Goal: Transaction & Acquisition: Purchase product/service

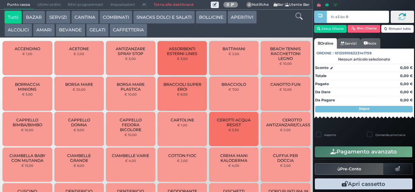
type input "fc a3 bc 8b"
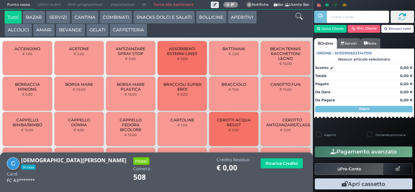
click at [96, 29] on button "GELATI" at bounding box center [97, 30] width 22 height 13
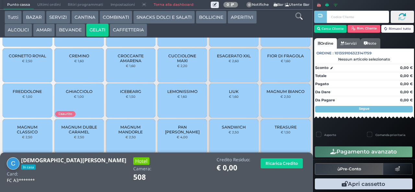
scroll to position [43, 0]
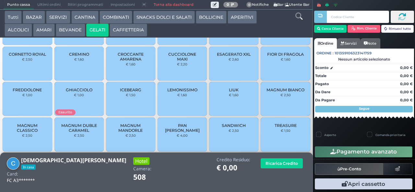
click at [291, 105] on div "MAGNUM BIANCO € 2,50" at bounding box center [285, 99] width 49 height 34
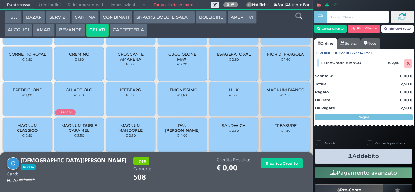
click at [349, 156] on icon "button" at bounding box center [351, 156] width 4 height 7
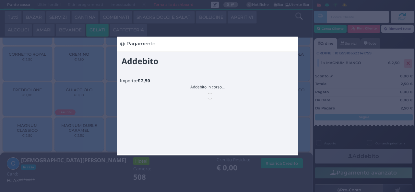
scroll to position [0, 0]
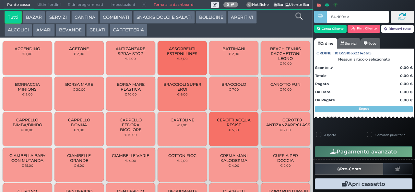
type input "84 df 0b af"
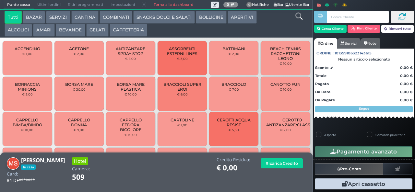
click at [105, 31] on button "GELATI" at bounding box center [97, 30] width 22 height 13
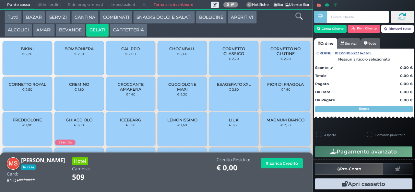
click at [130, 27] on button "CAFFETTERIA" at bounding box center [129, 30] width 38 height 13
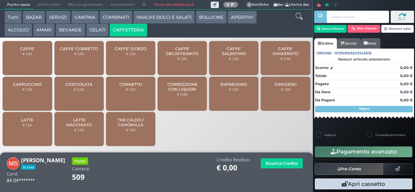
click at [183, 92] on span "CORREZZIONE CON LIQUORI" at bounding box center [182, 87] width 39 height 10
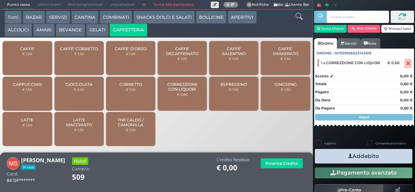
click at [349, 156] on icon "button" at bounding box center [351, 156] width 4 height 7
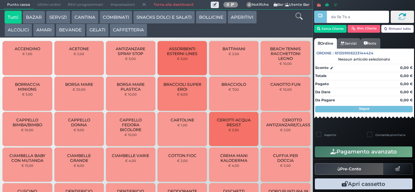
type input "da 0e 7a a4"
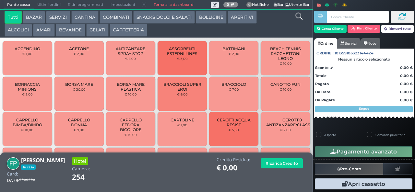
click at [45, 30] on button "AMARI" at bounding box center [44, 30] width 22 height 13
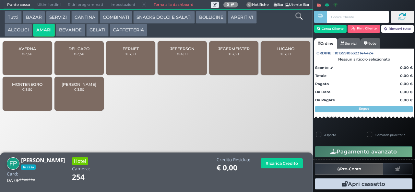
click at [30, 98] on div "MONTENEGRO € 3,50" at bounding box center [27, 94] width 49 height 34
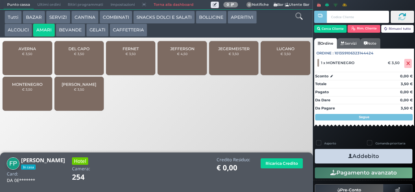
click at [349, 155] on icon "button" at bounding box center [351, 156] width 4 height 7
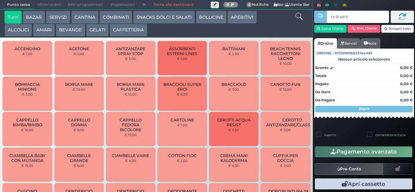
type input "fa 2f ad 9a"
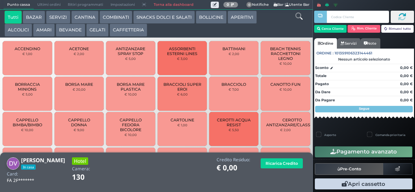
click at [44, 31] on button "AMARI" at bounding box center [44, 30] width 22 height 13
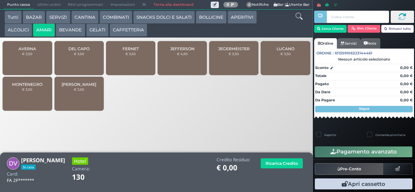
click at [28, 91] on div "MONTENEGRO € 3,50" at bounding box center [27, 94] width 49 height 34
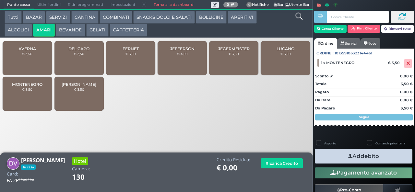
click at [338, 155] on button "Addebito" at bounding box center [364, 156] width 98 height 15
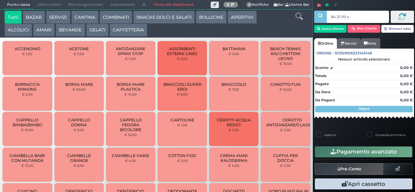
type input "84 25 99 af"
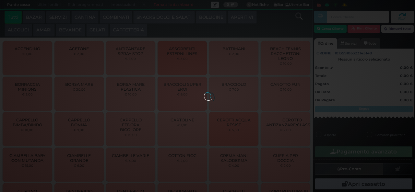
click at [204, 93] on div at bounding box center [207, 96] width 7 height 7
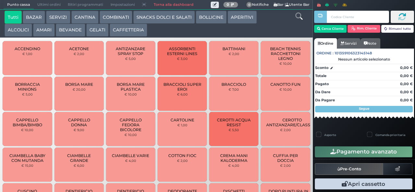
click at [44, 32] on button "AMARI" at bounding box center [44, 30] width 22 height 13
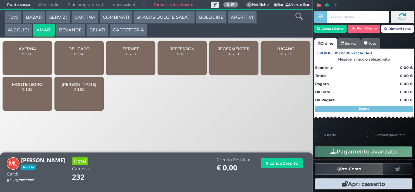
click at [196, 63] on div "JEFFERSON € 4,50" at bounding box center [182, 58] width 49 height 34
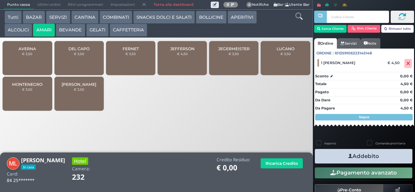
click at [340, 154] on button "Addebito" at bounding box center [364, 156] width 98 height 15
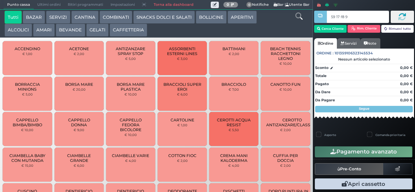
type input "59 17 f8 95"
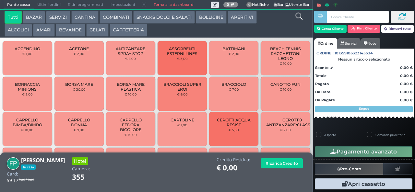
click at [44, 34] on button "AMARI" at bounding box center [44, 30] width 22 height 13
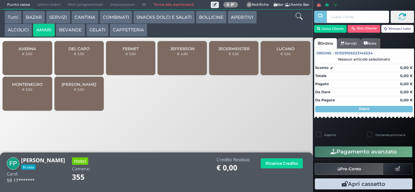
click at [72, 51] on span "DEL CAPO" at bounding box center [78, 48] width 21 height 5
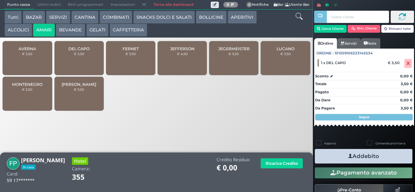
click at [324, 155] on button "Addebito" at bounding box center [364, 156] width 98 height 15
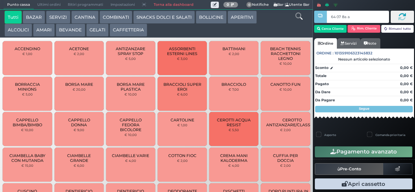
type input "64 07 8a af"
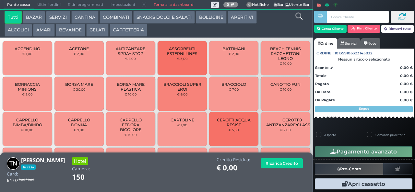
click at [156, 19] on button "SNACKS DOLCI E SALATI" at bounding box center [164, 17] width 62 height 13
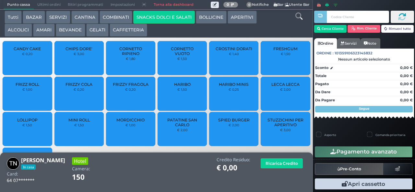
click at [125, 87] on span "FRIZZY FRAGOLA" at bounding box center [131, 84] width 36 height 5
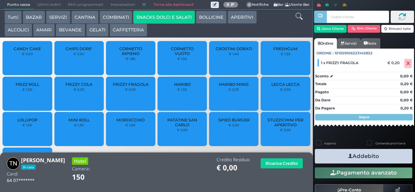
click at [123, 98] on div "FRIZZY FRAGOLA € 0,20" at bounding box center [130, 94] width 49 height 34
click at [339, 159] on button "Addebito" at bounding box center [364, 156] width 98 height 15
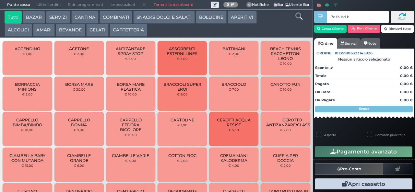
type input "7e fa bd b9"
click at [0, 0] on div at bounding box center [0, 0] width 0 height 0
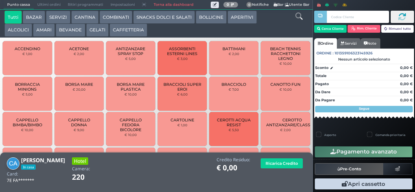
click at [17, 32] on button "ALCOLICI" at bounding box center [19, 30] width 28 height 13
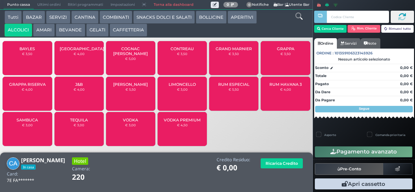
click at [31, 67] on div "BAYLES € 3,50" at bounding box center [27, 58] width 49 height 34
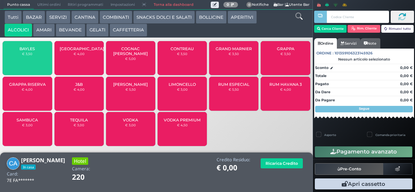
click at [24, 56] on small "€ 3,50" at bounding box center [27, 54] width 10 height 4
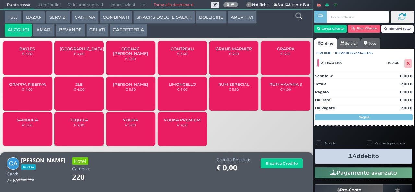
click at [24, 51] on span "BAYLES" at bounding box center [27, 48] width 16 height 5
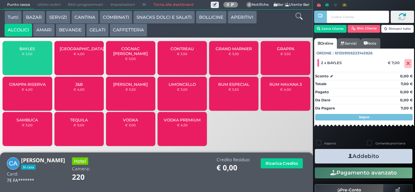
click at [24, 51] on span "BAYLES" at bounding box center [27, 48] width 16 height 5
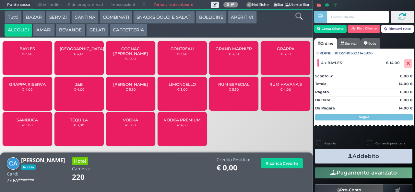
click at [349, 156] on icon "button" at bounding box center [351, 156] width 4 height 7
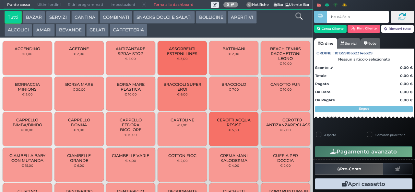
type input "be e4 5e bb"
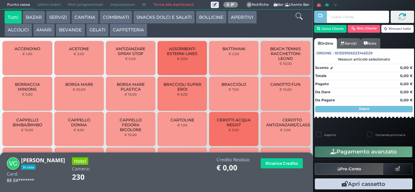
click at [12, 31] on button "ALCOLICI" at bounding box center [19, 30] width 28 height 13
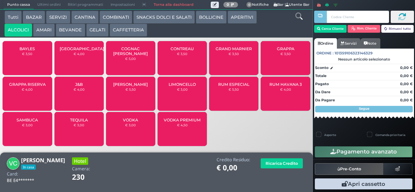
click at [80, 51] on span "[GEOGRAPHIC_DATA]" at bounding box center [82, 48] width 44 height 5
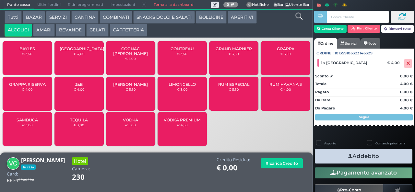
click at [76, 51] on span "[GEOGRAPHIC_DATA]" at bounding box center [82, 48] width 44 height 5
click at [330, 151] on button "Addebito" at bounding box center [364, 156] width 98 height 15
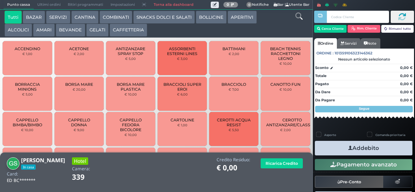
click at [45, 32] on button "AMARI" at bounding box center [44, 30] width 22 height 13
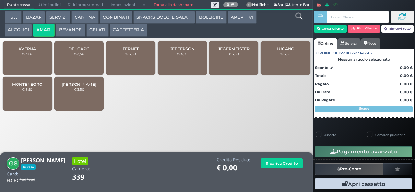
click at [229, 51] on span "JEGERMEISTER" at bounding box center [233, 48] width 31 height 5
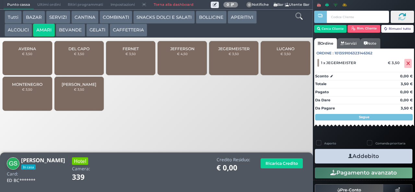
click at [349, 156] on icon "button" at bounding box center [351, 156] width 4 height 7
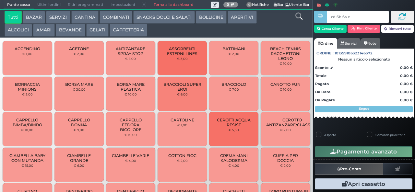
type input "cd 6b 6a c3"
click at [75, 28] on button "BEVANDE" at bounding box center [70, 30] width 29 height 13
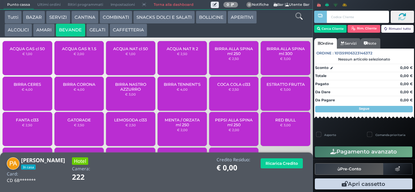
click at [127, 66] on div "ACQUA NAT cl 50 € 1,00" at bounding box center [130, 58] width 49 height 34
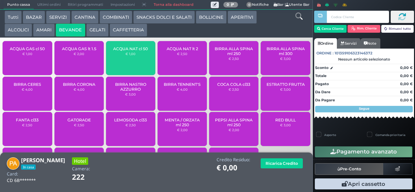
click at [129, 63] on div "ACQUA NAT cl 50 € 1,00" at bounding box center [130, 58] width 49 height 34
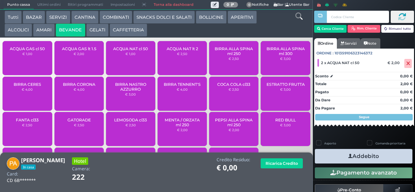
click at [339, 156] on button "Addebito" at bounding box center [364, 156] width 98 height 15
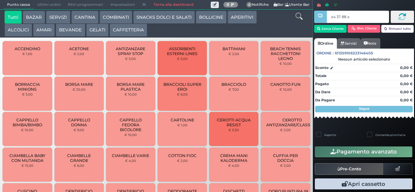
type input "a4 37 88 af"
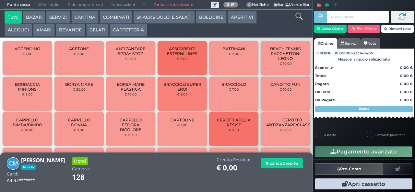
click at [15, 32] on button "ALCOLICI" at bounding box center [19, 30] width 28 height 13
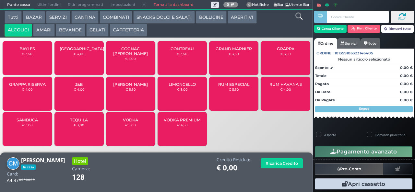
click at [77, 51] on span "[GEOGRAPHIC_DATA]" at bounding box center [82, 48] width 44 height 5
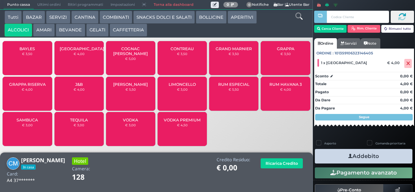
click at [332, 152] on button "Addebito" at bounding box center [364, 156] width 98 height 15
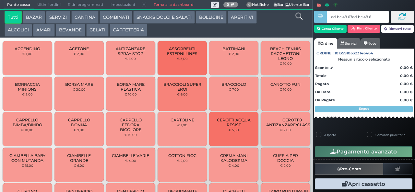
type input "ed bc 48 67ed bc 48 67"
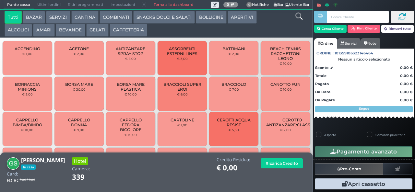
click at [149, 17] on button "SNACKS DOLCI E SALATI" at bounding box center [164, 17] width 62 height 13
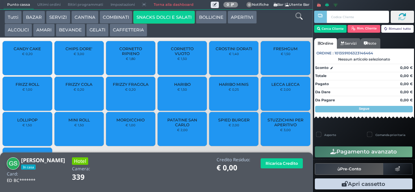
click at [186, 128] on span "PATATINE SAN CARLO" at bounding box center [182, 123] width 39 height 10
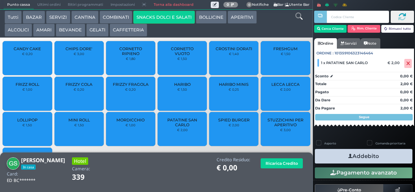
click at [334, 154] on button "Addebito" at bounding box center [364, 156] width 98 height 15
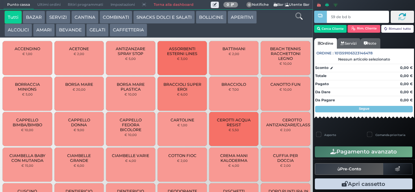
type input "59 de bd b9"
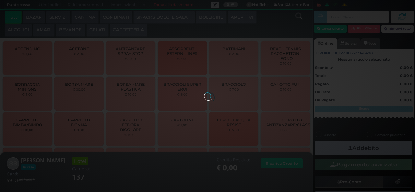
click at [22, 34] on button "ALCOLICI" at bounding box center [19, 30] width 28 height 13
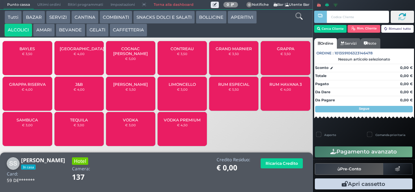
click at [36, 123] on span "SAMBUCA" at bounding box center [27, 120] width 21 height 5
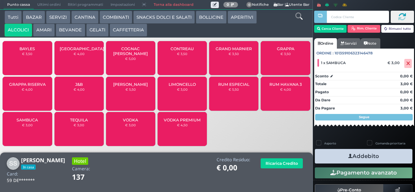
click at [37, 27] on button "AMARI" at bounding box center [44, 30] width 22 height 13
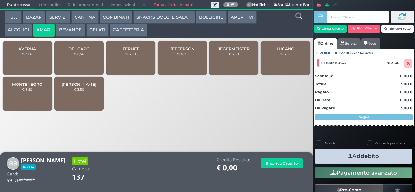
click at [75, 64] on div "DEL CAPO € 3,50" at bounding box center [79, 58] width 49 height 34
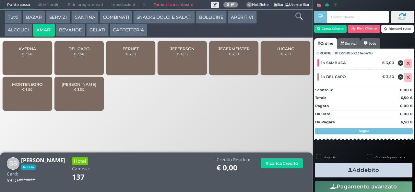
click at [349, 170] on icon "button" at bounding box center [351, 170] width 4 height 7
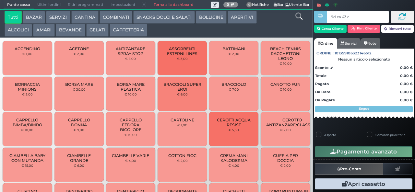
type input "9d ca 43 c3"
click at [0, 0] on div at bounding box center [0, 0] width 0 height 0
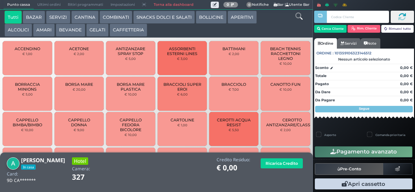
click at [93, 31] on button "GELATI" at bounding box center [97, 30] width 22 height 13
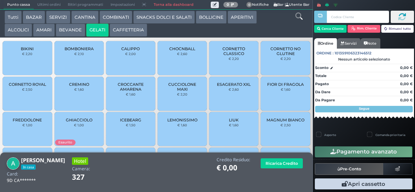
click at [76, 87] on span "CREMINO" at bounding box center [79, 84] width 20 height 5
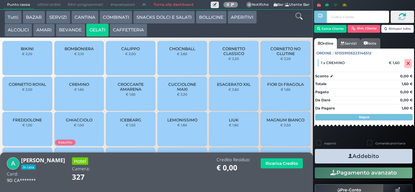
click at [349, 154] on icon "button" at bounding box center [351, 156] width 4 height 7
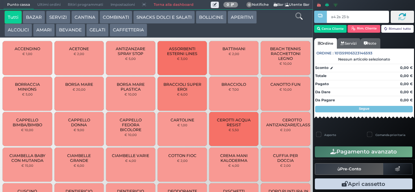
type input "a4 2a 23 b3"
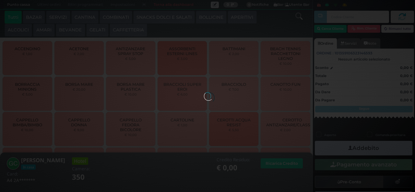
click at [42, 32] on button "AMARI" at bounding box center [44, 30] width 22 height 13
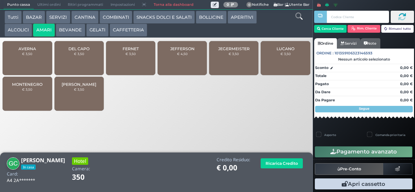
click at [31, 101] on div "MONTENEGRO € 3,50" at bounding box center [27, 94] width 49 height 34
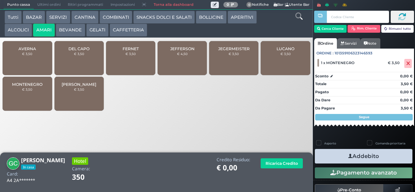
click at [349, 156] on icon "button" at bounding box center [351, 156] width 4 height 7
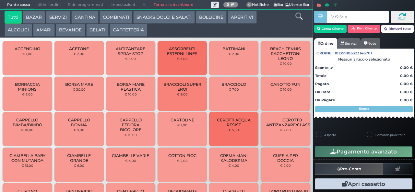
type input "1c f2 5e bb"
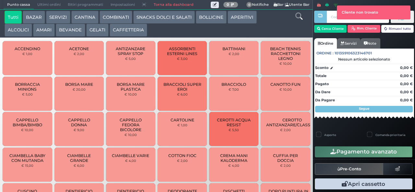
click at [36, 18] on button "BAZAR" at bounding box center [34, 17] width 22 height 13
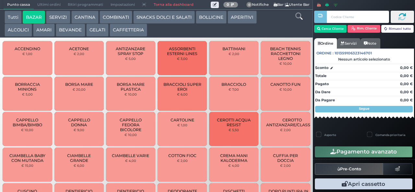
click at [23, 11] on button "BAZAR" at bounding box center [34, 17] width 22 height 13
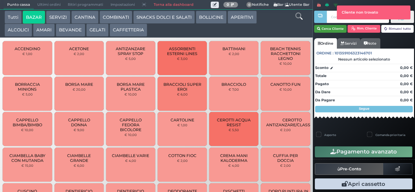
click at [339, 29] on button "Cerca Cliente" at bounding box center [331, 29] width 33 height 8
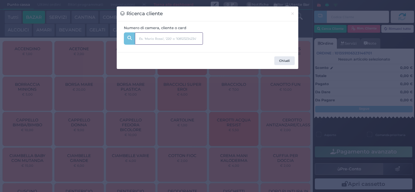
click at [196, 41] on input "text" at bounding box center [169, 38] width 68 height 12
click at [145, 37] on input "text" at bounding box center [169, 38] width 68 height 12
type input "244"
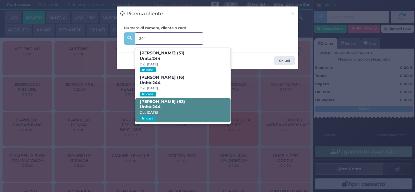
click at [147, 106] on span "Unità: 244" at bounding box center [150, 108] width 21 height 6
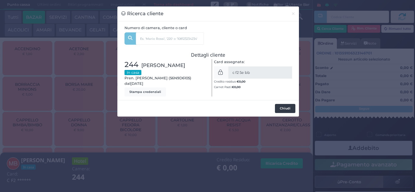
click at [282, 109] on button "Chiudi" at bounding box center [285, 108] width 20 height 9
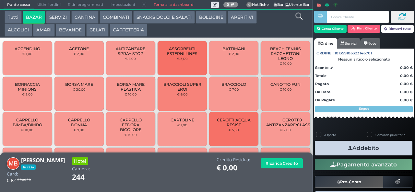
click at [22, 51] on span "ACCENDINO" at bounding box center [28, 48] width 26 height 5
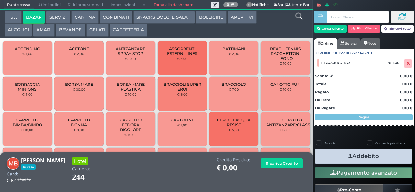
click at [328, 157] on button "Addebito" at bounding box center [364, 156] width 98 height 15
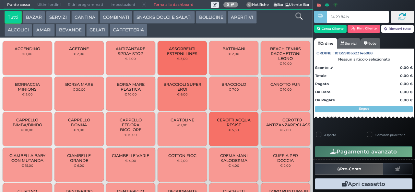
type input "14 29 84 b0"
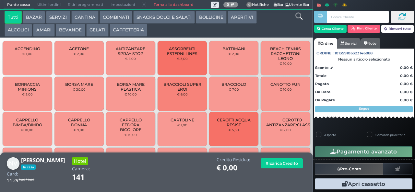
click at [67, 35] on button "BEVANDE" at bounding box center [70, 30] width 29 height 13
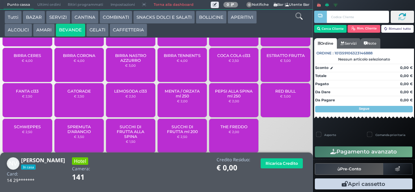
scroll to position [43, 0]
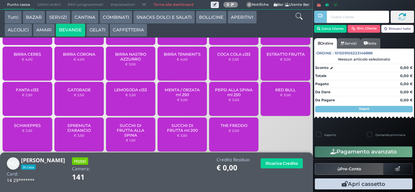
click at [127, 93] on span "LEMOSODA cl33" at bounding box center [130, 90] width 33 height 5
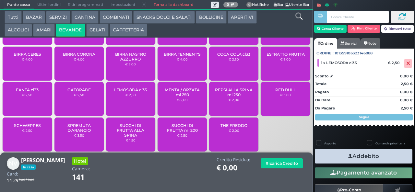
click at [375, 157] on button "Addebito" at bounding box center [364, 156] width 98 height 15
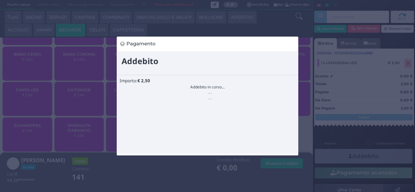
scroll to position [0, 0]
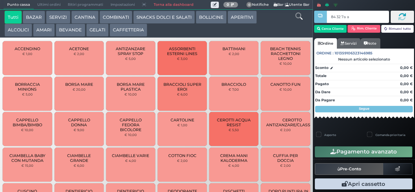
type input "84 32 7a af"
click at [0, 0] on div at bounding box center [0, 0] width 0 height 0
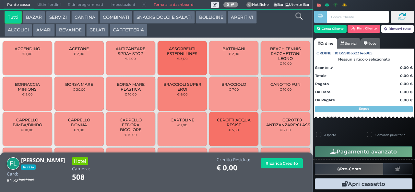
click at [116, 19] on button "COMBINATI" at bounding box center [116, 17] width 33 height 13
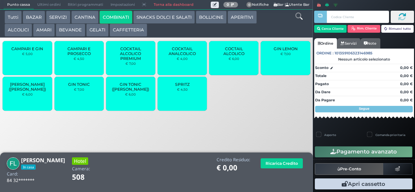
click at [177, 100] on div "SPRITZ € 4,50" at bounding box center [182, 94] width 49 height 34
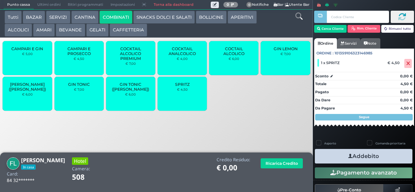
click at [340, 159] on button "Addebito" at bounding box center [364, 156] width 98 height 15
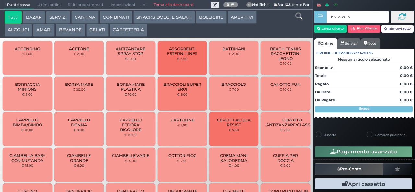
type input "b4 45 c0 b9"
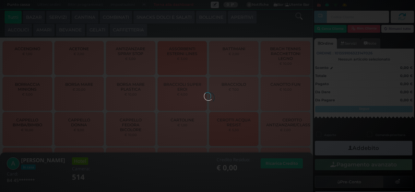
click at [45, 31] on button "AMARI" at bounding box center [44, 30] width 22 height 13
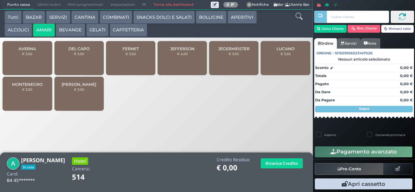
click at [75, 51] on span "DEL CAPO" at bounding box center [78, 48] width 21 height 5
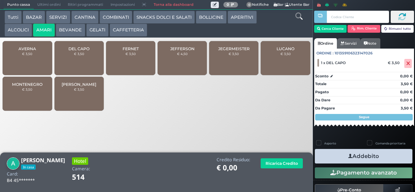
click at [349, 156] on icon "button" at bounding box center [351, 156] width 4 height 7
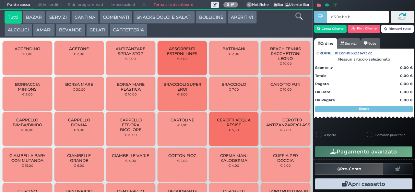
type input "d5 0e be b9"
click at [0, 0] on div at bounding box center [0, 0] width 0 height 0
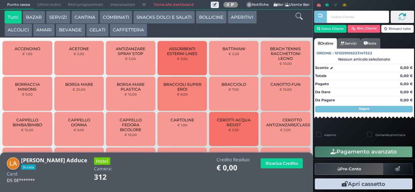
click at [119, 20] on button "COMBINATI" at bounding box center [116, 17] width 33 height 13
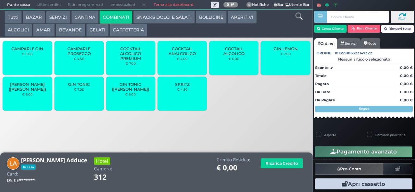
click at [86, 99] on div "GIN TONIC € 7,00" at bounding box center [79, 94] width 49 height 34
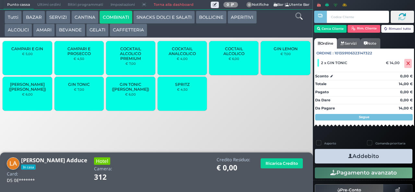
click at [336, 160] on button "Addebito" at bounding box center [364, 156] width 98 height 15
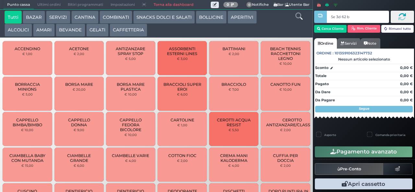
type input "5e 3d 62 b9"
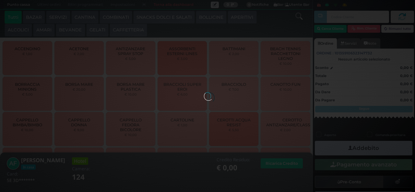
click at [104, 36] on button "GELATI" at bounding box center [97, 30] width 22 height 13
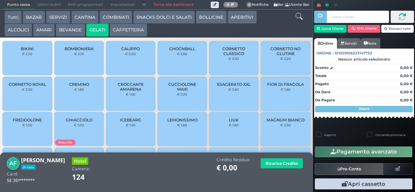
click at [177, 92] on span "CUCCIOLONE MAXI" at bounding box center [182, 87] width 39 height 10
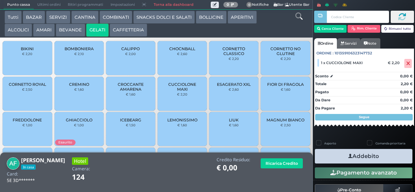
click at [330, 155] on button "Addebito" at bounding box center [364, 156] width 98 height 15
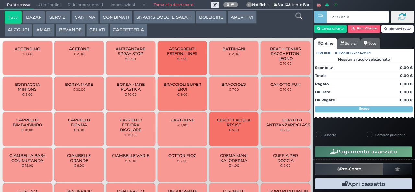
type input "13 08 be b9"
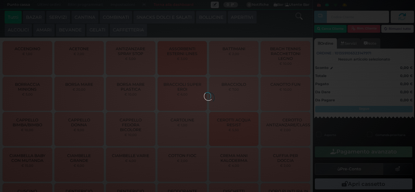
click at [204, 93] on div at bounding box center [207, 96] width 7 height 7
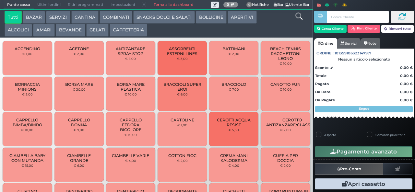
click at [98, 31] on button "GELATI" at bounding box center [97, 30] width 22 height 13
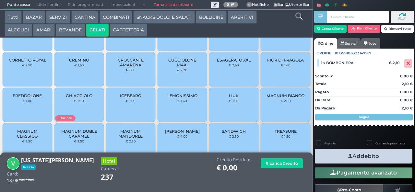
scroll to position [43, 0]
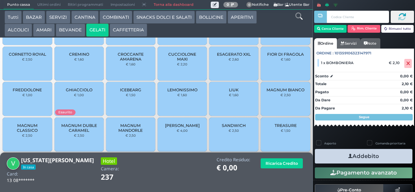
click at [274, 142] on div "TREASURE € 1,50" at bounding box center [285, 135] width 49 height 34
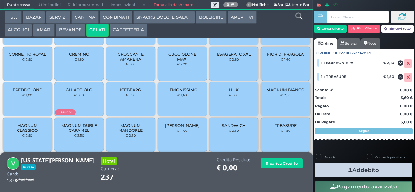
click at [349, 170] on icon "button" at bounding box center [351, 170] width 4 height 7
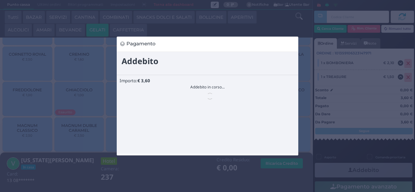
scroll to position [0, 0]
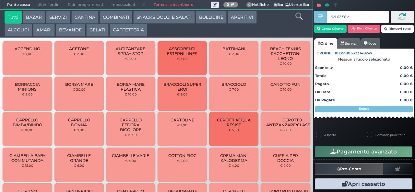
type input "9d 62 56 c3"
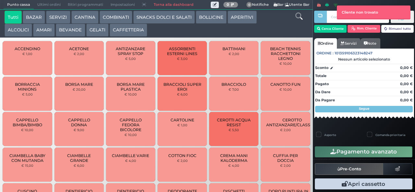
click at [98, 35] on button "GELATI" at bounding box center [97, 30] width 22 height 13
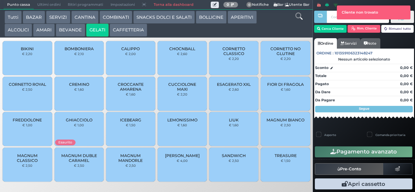
click at [127, 163] on span "MAGNUM MANDORLE" at bounding box center [131, 159] width 39 height 10
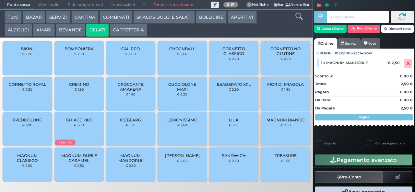
click at [320, 23] on div at bounding box center [320, 91] width 1 height 183
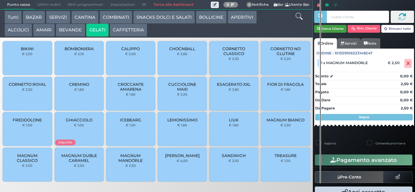
click at [331, 28] on button "Cerca Cliente" at bounding box center [331, 29] width 33 height 8
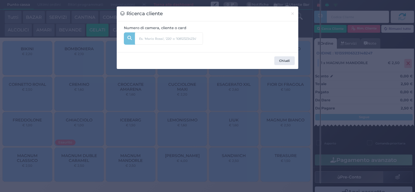
click at [184, 51] on div "Numero di camera, cliente o card" at bounding box center [208, 36] width 182 height 31
click at [174, 39] on input "text" at bounding box center [169, 38] width 68 height 12
type input "ricc"
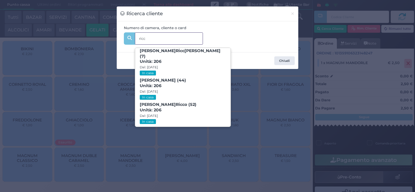
scroll to position [39, 0]
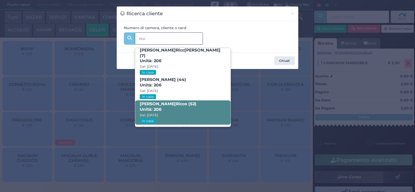
click at [186, 106] on span "[PERSON_NAME] o (52) Unità: 206 Dal: [DATE] In casa" at bounding box center [182, 113] width 95 height 24
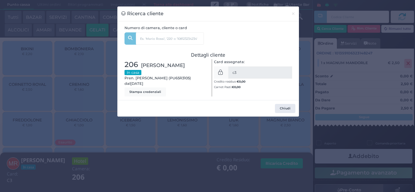
click at [200, 179] on div "Ricerca cliente × Numero di camera, cliente o card ricc RICC ARDO DI CIOMMO (4)…" at bounding box center [207, 96] width 415 height 192
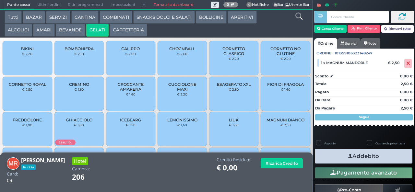
click at [349, 156] on icon "button" at bounding box center [351, 156] width 4 height 7
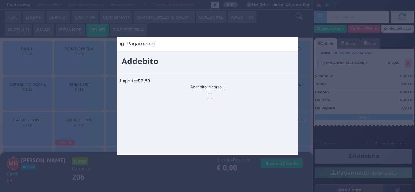
scroll to position [0, 0]
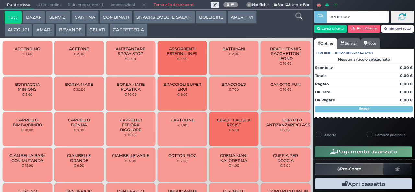
type input "ad b0 6c c3"
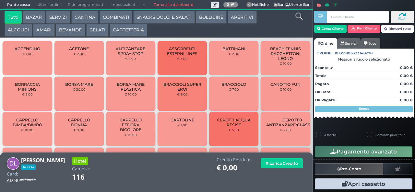
click at [62, 32] on button "BEVANDE" at bounding box center [70, 30] width 29 height 13
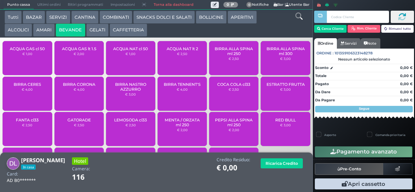
click at [9, 34] on button "ALCOLICI" at bounding box center [19, 30] width 28 height 13
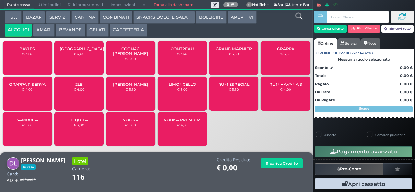
click at [176, 87] on span "LIMONCELLO" at bounding box center [182, 84] width 27 height 5
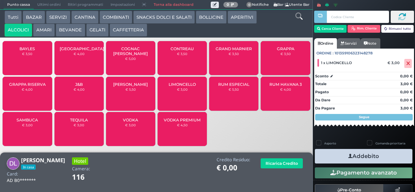
click at [174, 87] on span "LIMONCELLO" at bounding box center [182, 84] width 27 height 5
click at [336, 162] on button "Addebito" at bounding box center [364, 156] width 98 height 15
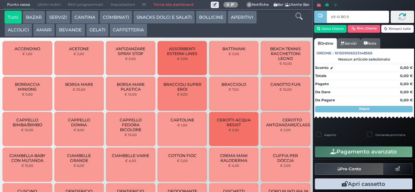
type input "e9 41 80 94"
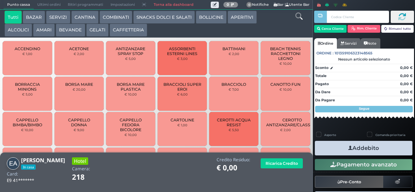
click at [64, 31] on button "BEVANDE" at bounding box center [70, 30] width 29 height 13
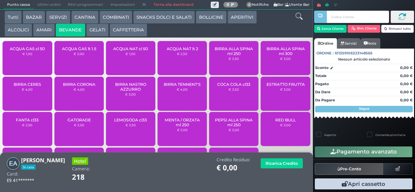
click at [118, 21] on button "COMBINATI" at bounding box center [116, 17] width 33 height 13
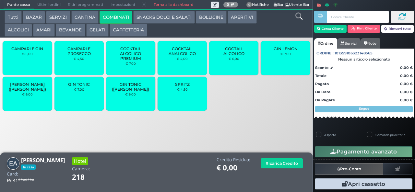
click at [77, 99] on div "GIN TONIC € 7,00" at bounding box center [79, 94] width 49 height 34
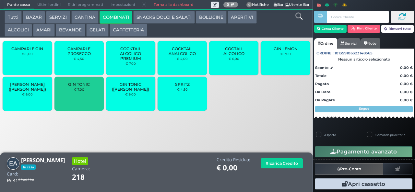
click at [79, 92] on small "€ 7,00" at bounding box center [79, 90] width 10 height 4
click at [75, 92] on small "€ 7,00" at bounding box center [79, 90] width 10 height 4
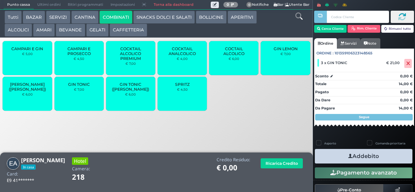
click at [349, 159] on icon "button" at bounding box center [351, 156] width 4 height 7
click at [340, 158] on button "Addebito" at bounding box center [364, 156] width 98 height 15
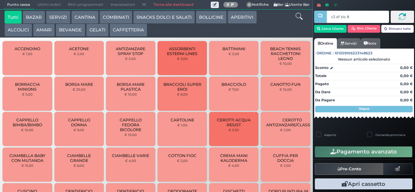
type input "c3 df bb 8b"
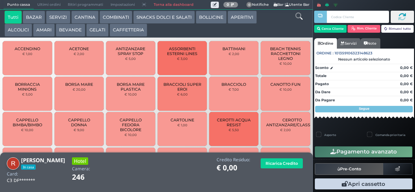
click at [146, 18] on button "SNACKS DOLCI E SALATI" at bounding box center [164, 17] width 62 height 13
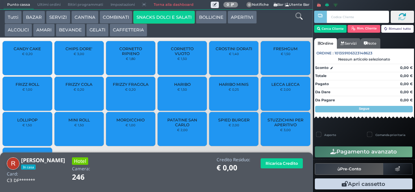
click at [124, 87] on span "FRIZZY FRAGOLA" at bounding box center [131, 84] width 36 height 5
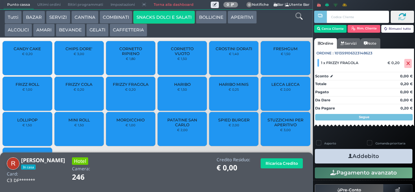
click at [125, 92] on small "€ 0,20" at bounding box center [130, 90] width 11 height 4
click at [71, 87] on span "FRIZZY COLA" at bounding box center [79, 84] width 27 height 5
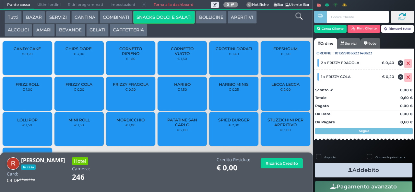
click at [74, 92] on small "€ 0,20" at bounding box center [79, 90] width 11 height 4
click at [114, 18] on button "COMBINATI" at bounding box center [116, 17] width 33 height 13
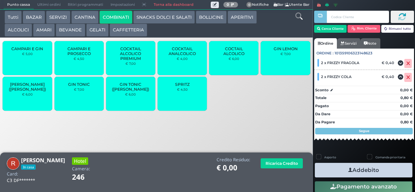
click at [178, 87] on span "SPRITZ" at bounding box center [182, 84] width 15 height 5
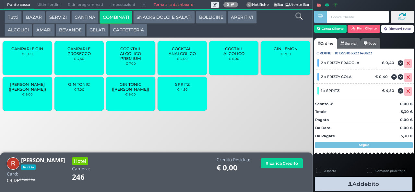
click at [177, 98] on div "SPRITZ € 4,50" at bounding box center [182, 94] width 49 height 34
click at [349, 183] on icon "button" at bounding box center [351, 184] width 4 height 7
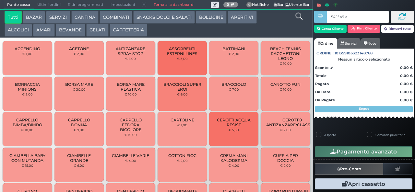
type input "54 1f a9 af"
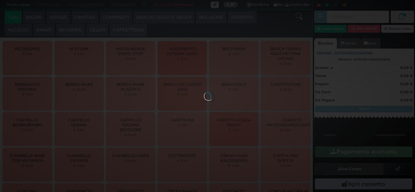
click at [204, 93] on div at bounding box center [207, 96] width 7 height 7
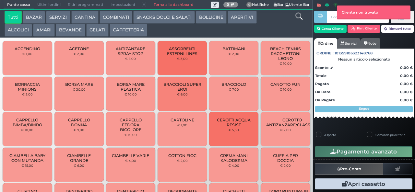
click at [33, 21] on button "BAZAR" at bounding box center [34, 17] width 22 height 13
click at [48, 30] on button "AMARI" at bounding box center [44, 30] width 22 height 13
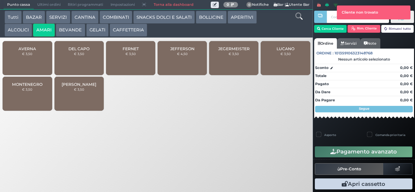
click at [237, 63] on div "JEGERMEISTER € 3,50" at bounding box center [233, 58] width 49 height 34
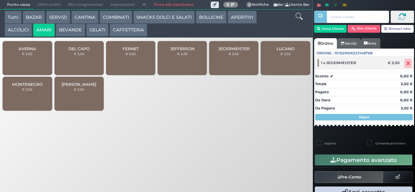
click at [407, 64] on icon at bounding box center [409, 64] width 4 height 0
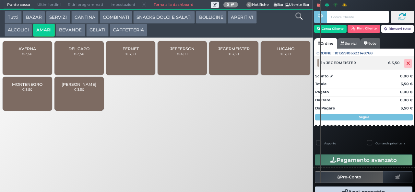
click at [407, 64] on icon at bounding box center [409, 64] width 4 height 0
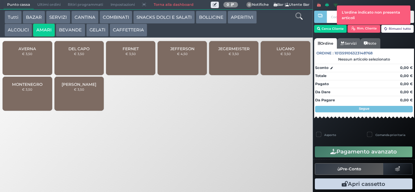
click at [177, 51] on span "JEFFERSON" at bounding box center [182, 48] width 24 height 5
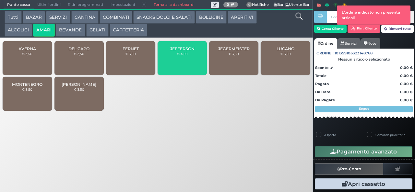
click at [186, 51] on span "JEFFERSON" at bounding box center [182, 48] width 24 height 5
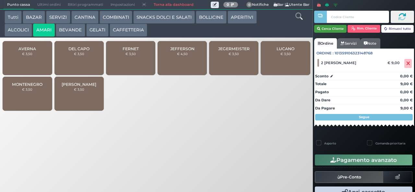
click at [335, 27] on button "Cerca Cliente" at bounding box center [331, 29] width 33 height 8
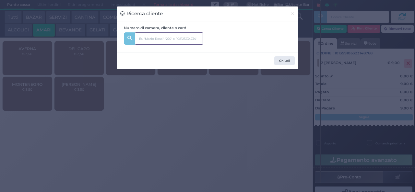
click at [165, 40] on input "text" at bounding box center [169, 38] width 68 height 12
type input "203"
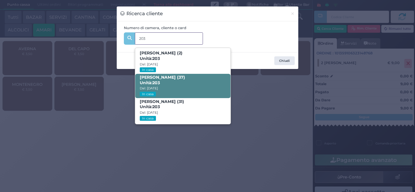
click at [189, 81] on span "[PERSON_NAME] (37) Unità: 203 Dal: [DATE] In casa" at bounding box center [182, 86] width 95 height 24
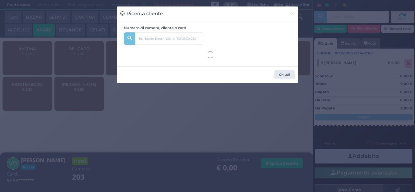
click at [170, 158] on div "Ricerca cliente × Numero di camera, cliente o card 203 [PERSON_NAME] (2) Unità:…" at bounding box center [207, 96] width 415 height 192
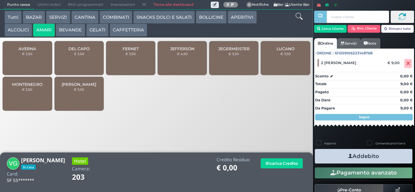
click at [349, 156] on icon "button" at bounding box center [351, 156] width 4 height 7
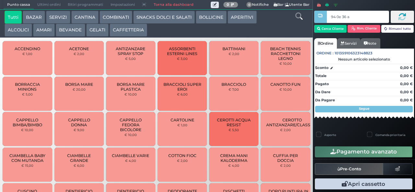
type input "94 0e 36 af"
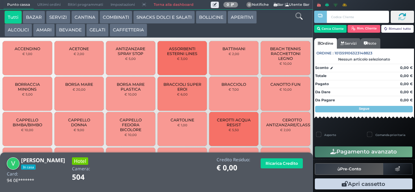
click at [43, 33] on button "AMARI" at bounding box center [44, 30] width 22 height 13
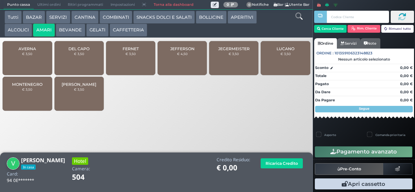
click at [69, 51] on span "DEL CAPO" at bounding box center [78, 48] width 21 height 5
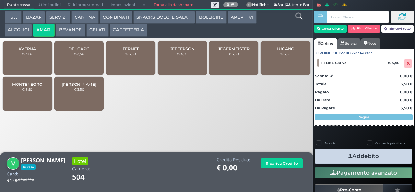
click at [73, 51] on span "DEL CAPO" at bounding box center [78, 48] width 21 height 5
click at [338, 155] on button "Addebito" at bounding box center [364, 156] width 98 height 15
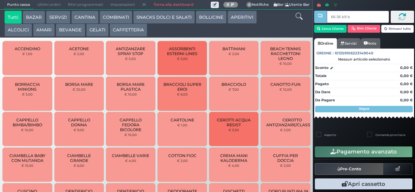
type input "66 56 b9 b9"
click at [0, 0] on div at bounding box center [0, 0] width 0 height 0
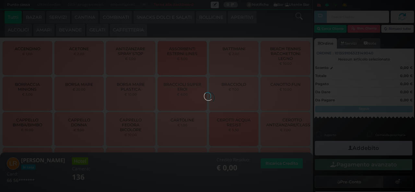
click at [204, 93] on div at bounding box center [207, 96] width 7 height 7
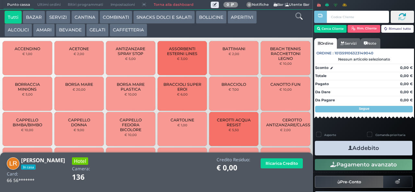
click at [115, 19] on button "COMBINATI" at bounding box center [116, 17] width 33 height 13
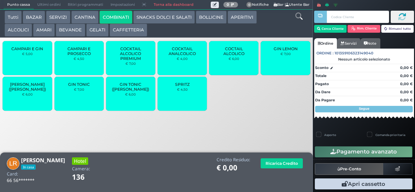
click at [70, 87] on span "GIN TONIC" at bounding box center [79, 84] width 22 height 5
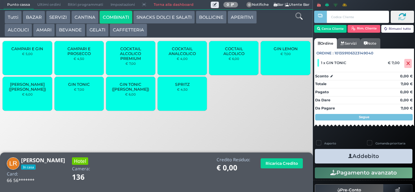
click at [340, 153] on button "Addebito" at bounding box center [364, 156] width 98 height 15
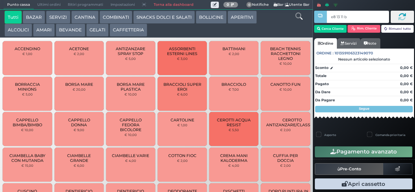
type input "e8 13 11 b9"
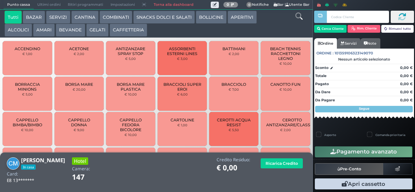
click at [96, 32] on button "GELATI" at bounding box center [97, 30] width 22 height 13
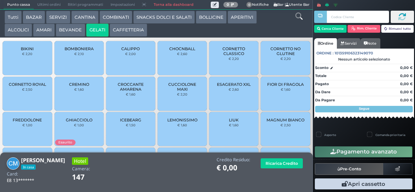
click at [229, 56] on span "CORNETTO CLASSICO" at bounding box center [234, 51] width 39 height 10
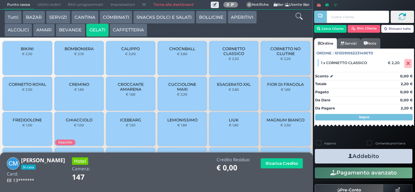
click at [330, 158] on button "Addebito" at bounding box center [364, 156] width 98 height 15
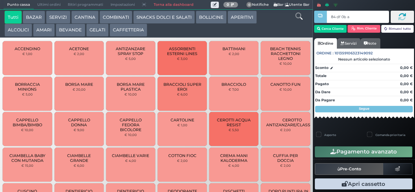
type input "84 df 0b af"
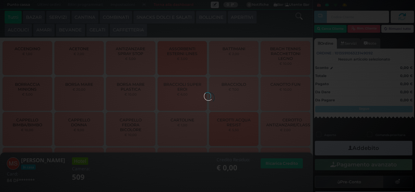
click at [204, 93] on div at bounding box center [207, 96] width 7 height 7
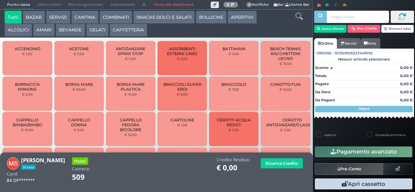
click at [117, 19] on button "COMBINATI" at bounding box center [116, 17] width 33 height 13
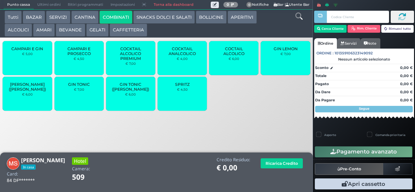
click at [80, 92] on small "€ 7,00" at bounding box center [79, 90] width 10 height 4
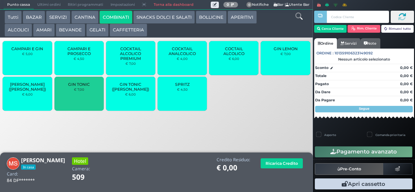
click at [76, 87] on span "GIN TONIC" at bounding box center [79, 84] width 22 height 5
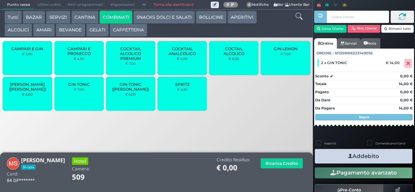
click at [349, 156] on icon "button" at bounding box center [351, 156] width 4 height 7
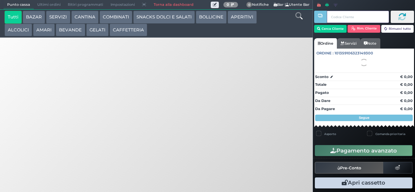
type input "e8 13 11 b9"
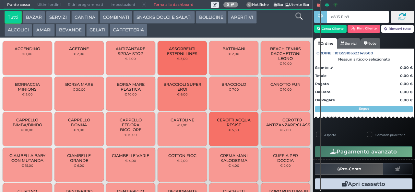
click at [95, 30] on button "GELATI" at bounding box center [97, 30] width 22 height 13
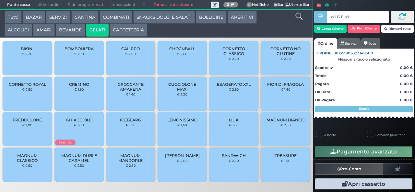
click at [76, 87] on span "CREMINO" at bounding box center [79, 84] width 20 height 5
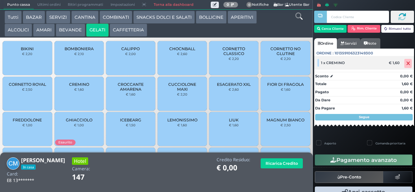
click at [407, 64] on icon at bounding box center [409, 64] width 4 height 0
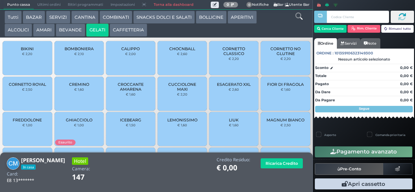
click at [78, 87] on span "CREMINO" at bounding box center [79, 84] width 20 height 5
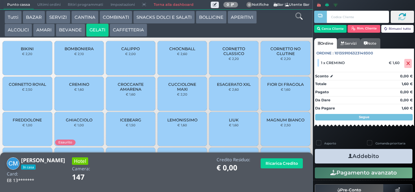
click at [333, 157] on button "Addebito" at bounding box center [364, 156] width 98 height 15
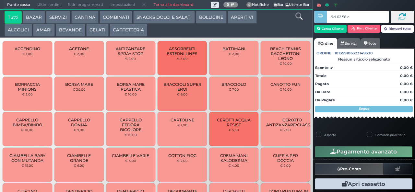
type input "9d 62 56 c3"
click at [321, 28] on div at bounding box center [320, 95] width 1 height 191
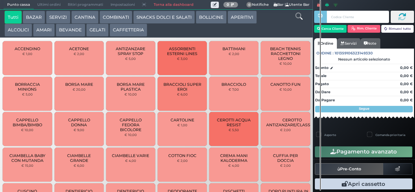
click at [332, 18] on input "text" at bounding box center [358, 17] width 62 height 12
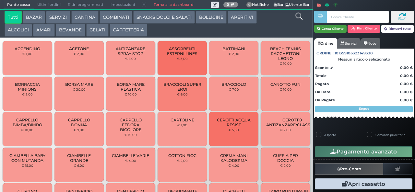
click at [332, 28] on button "Cerca Cliente" at bounding box center [331, 29] width 33 height 8
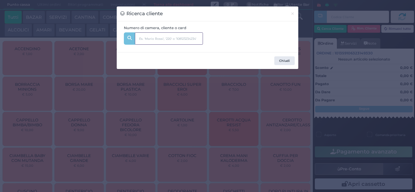
click at [144, 39] on input "text" at bounding box center [169, 38] width 68 height 12
type input "206"
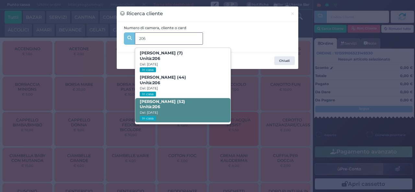
click at [149, 105] on span "Unità: 206" at bounding box center [150, 108] width 20 height 6
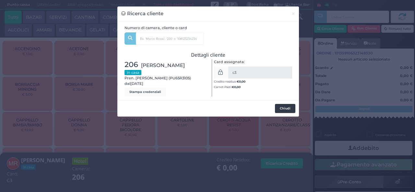
click at [278, 109] on button "Chiudi" at bounding box center [285, 108] width 20 height 9
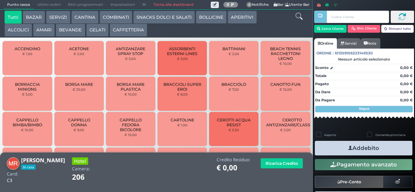
click at [43, 31] on button "AMARI" at bounding box center [44, 30] width 22 height 13
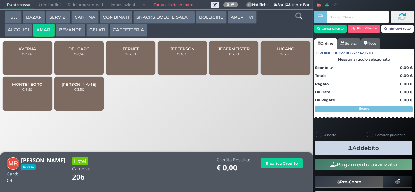
click at [74, 51] on span "DEL CAPO" at bounding box center [78, 48] width 21 height 5
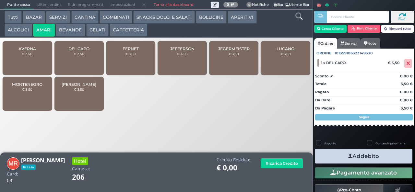
click at [74, 51] on span "DEL CAPO" at bounding box center [78, 48] width 21 height 5
click at [335, 159] on button "Addebito" at bounding box center [364, 156] width 98 height 15
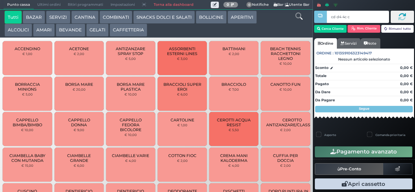
type input "cd d4 4c c3"
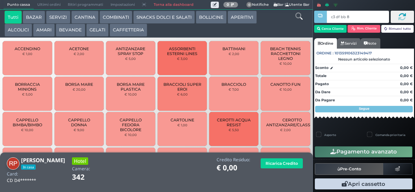
type input "c3 df bb 8b"
click at [109, 23] on button "COMBINATI" at bounding box center [116, 17] width 33 height 13
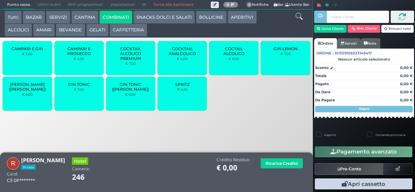
click at [175, 100] on div "SPRITZ € 4,50" at bounding box center [182, 94] width 49 height 34
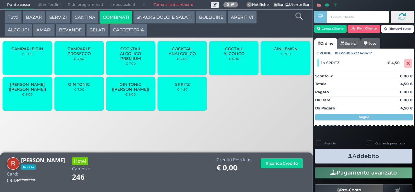
click at [331, 155] on button "Addebito" at bounding box center [364, 156] width 98 height 15
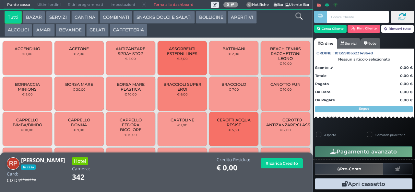
click at [99, 32] on button "GELATI" at bounding box center [97, 30] width 22 height 13
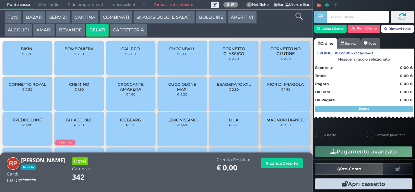
scroll to position [43, 0]
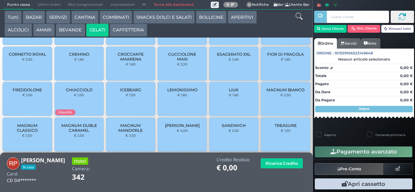
click at [275, 128] on span "TREASURE" at bounding box center [286, 125] width 22 height 5
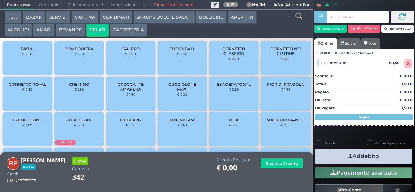
scroll to position [1, 0]
click at [128, 65] on div "CALIPPO € 2,00" at bounding box center [130, 58] width 49 height 34
click at [126, 66] on div "CALIPPO € 2,00" at bounding box center [130, 58] width 49 height 34
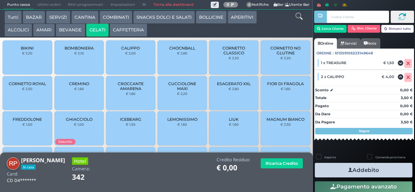
click at [117, 18] on button "COMBINATI" at bounding box center [116, 17] width 33 height 13
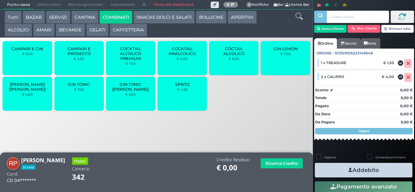
scroll to position [0, 0]
click at [143, 61] on span "COCKTAIL ALCOLICO PREMIUM" at bounding box center [131, 53] width 39 height 15
click at [136, 61] on span "COCKTAIL ALCOLICO PREMIUM" at bounding box center [131, 53] width 39 height 15
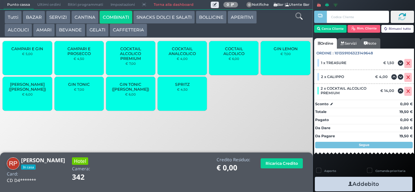
click at [48, 32] on button "AMARI" at bounding box center [44, 30] width 22 height 13
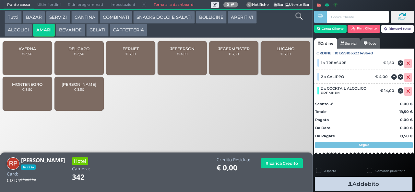
click at [31, 68] on div "AVERNA € 3,50" at bounding box center [27, 58] width 49 height 34
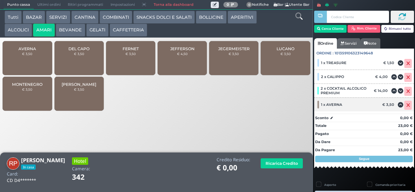
click at [407, 105] on icon at bounding box center [409, 105] width 4 height 0
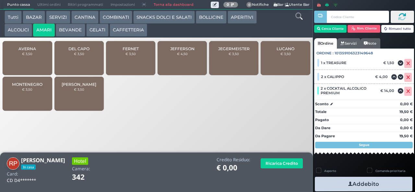
click at [75, 63] on div "DEL CAPO € 3,50" at bounding box center [79, 58] width 49 height 34
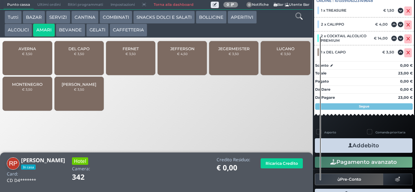
click at [365, 147] on button "Addebito" at bounding box center [364, 146] width 98 height 15
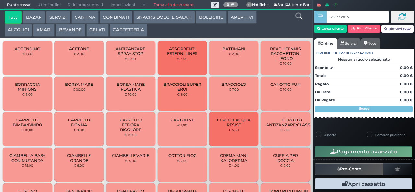
type input "24 bf ca b0"
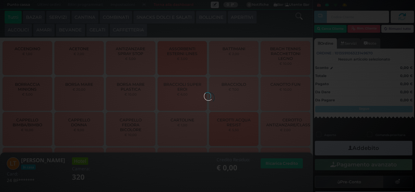
click at [98, 29] on button "GELATI" at bounding box center [97, 30] width 22 height 13
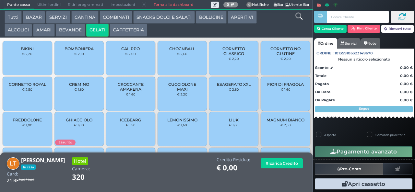
scroll to position [43, 0]
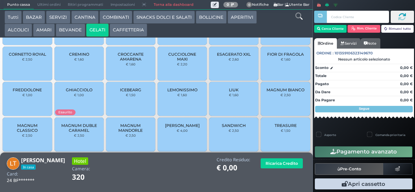
click at [275, 128] on span "TREASURE" at bounding box center [286, 125] width 22 height 5
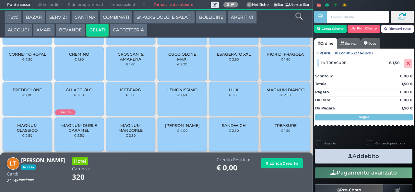
click at [359, 151] on button "Addebito" at bounding box center [364, 156] width 98 height 15
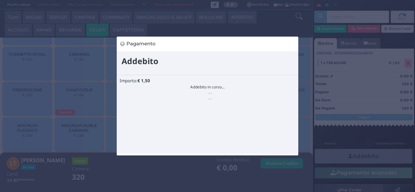
scroll to position [0, 0]
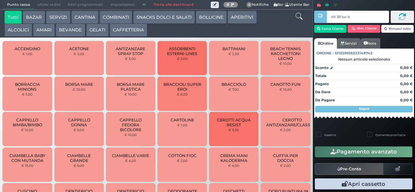
type input "49 38 be b9"
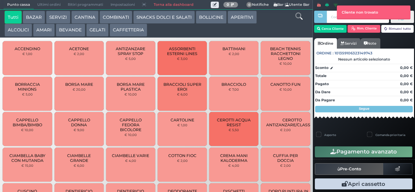
click at [114, 18] on button "COMBINATI" at bounding box center [116, 17] width 33 height 13
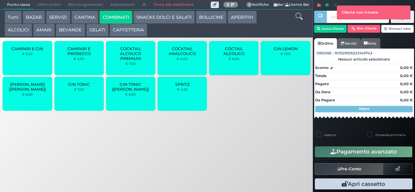
click at [321, 34] on div at bounding box center [320, 91] width 1 height 183
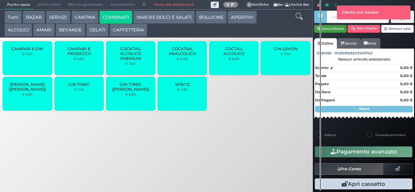
click at [332, 29] on button "Cerca Cliente" at bounding box center [331, 29] width 33 height 8
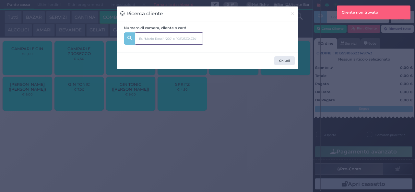
click at [182, 35] on input "text" at bounding box center [169, 38] width 68 height 12
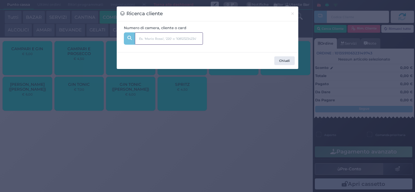
click at [185, 39] on input "text" at bounding box center [169, 38] width 68 height 12
type input "viola"
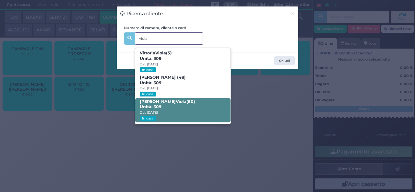
click at [186, 111] on span "Salvatore Viola (50) Unità: 309 Dal: 09/08/2025 In casa" at bounding box center [182, 110] width 95 height 24
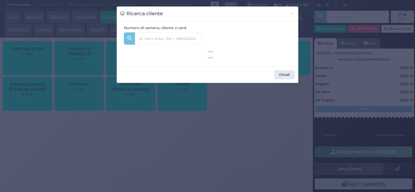
click at [0, 0] on div at bounding box center [0, 0] width 0 height 0
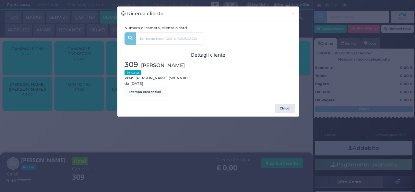
click at [168, 167] on div "Ricerca cliente × Numero di camera, cliente o card viola Vittoria Viola (5) Uni…" at bounding box center [207, 96] width 415 height 192
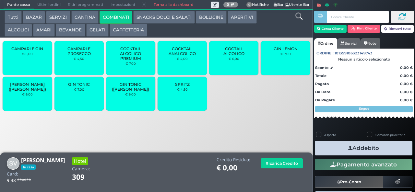
click at [99, 30] on button "GELATI" at bounding box center [97, 30] width 22 height 13
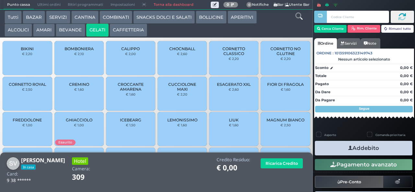
click at [236, 56] on span "CORNETTO CLASSICO" at bounding box center [234, 51] width 39 height 10
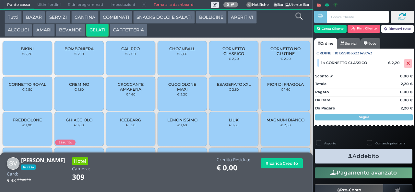
click at [349, 156] on icon "button" at bounding box center [351, 156] width 4 height 7
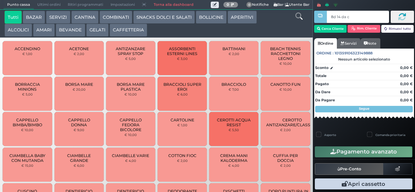
type input "8d 14 da c2"
click at [328, 29] on button "Cerca Cliente" at bounding box center [331, 29] width 33 height 8
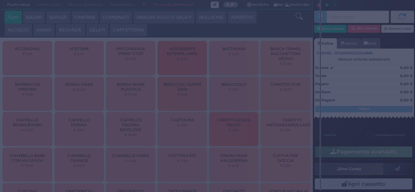
click at [0, 0] on div "Ricerca cliente × Numero di camera, cliente o card Chiudi" at bounding box center [0, 0] width 0 height 0
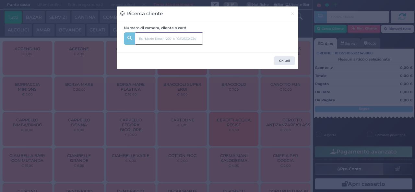
click at [146, 36] on input "text" at bounding box center [169, 38] width 68 height 12
type input "321"
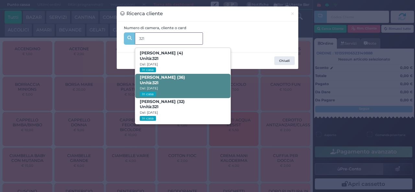
click at [157, 84] on strong "321" at bounding box center [156, 83] width 6 height 5
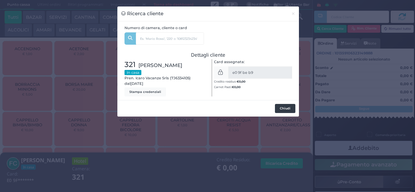
click at [282, 110] on button "Chiudi" at bounding box center [285, 108] width 20 height 9
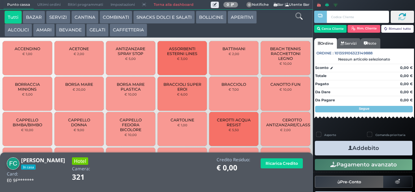
click at [112, 18] on button "COMBINATI" at bounding box center [116, 17] width 33 height 13
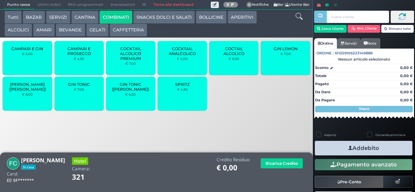
click at [176, 99] on div "SPRITZ € 4,50" at bounding box center [182, 94] width 49 height 34
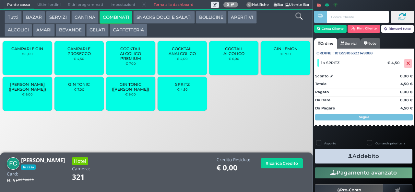
click at [283, 51] on span "GIN LEMON" at bounding box center [286, 48] width 24 height 5
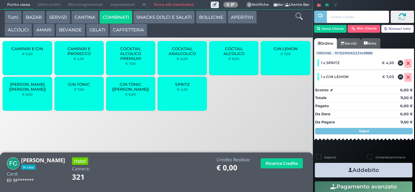
click at [95, 30] on button "GELATI" at bounding box center [97, 30] width 22 height 13
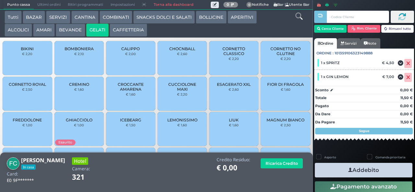
click at [75, 123] on span "GHIACCIOLO" at bounding box center [79, 120] width 27 height 5
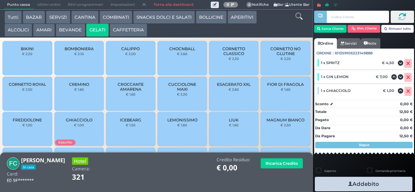
click at [66, 35] on button "BEVANDE" at bounding box center [70, 30] width 29 height 13
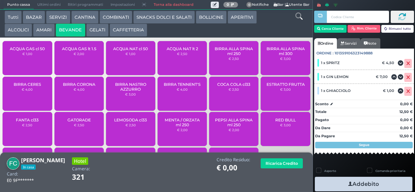
click at [227, 128] on span "PEPSI ALLA SPINA ml 250" at bounding box center [234, 123] width 39 height 10
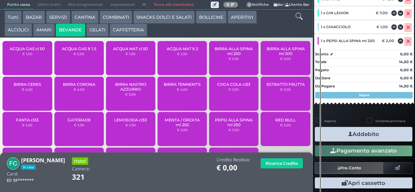
scroll to position [92, 0]
click at [349, 136] on icon "button" at bounding box center [351, 134] width 4 height 7
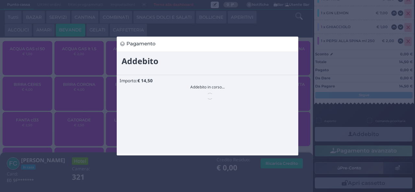
scroll to position [0, 0]
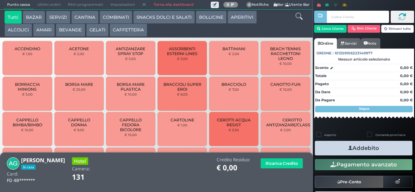
click at [93, 26] on button "GELATI" at bounding box center [97, 30] width 22 height 13
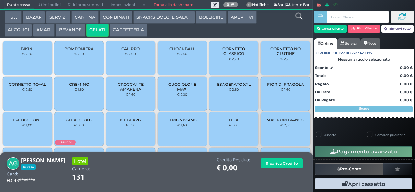
click at [179, 92] on span "CUCCIOLONE MAXI" at bounding box center [182, 87] width 39 height 10
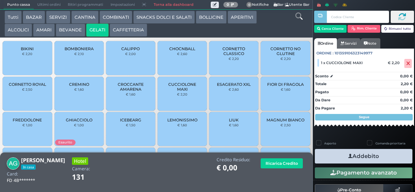
click at [349, 156] on icon "button" at bounding box center [351, 156] width 4 height 7
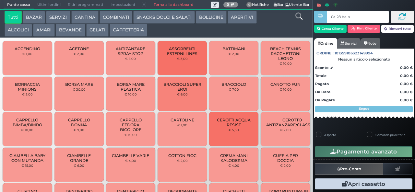
type input "0a 28 be b9"
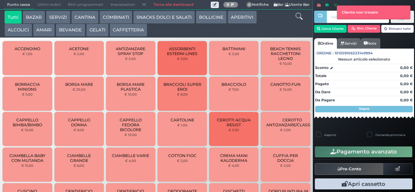
click at [105, 27] on button "GELATI" at bounding box center [97, 30] width 22 height 13
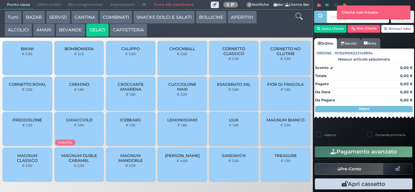
click at [99, 29] on button "GELATI" at bounding box center [97, 30] width 22 height 13
click at [32, 163] on span "MAGNUM CLASSICO" at bounding box center [27, 159] width 39 height 10
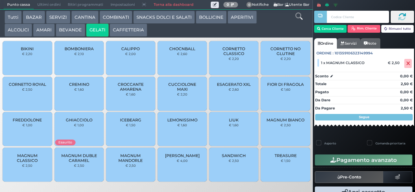
click at [321, 34] on div at bounding box center [320, 91] width 1 height 183
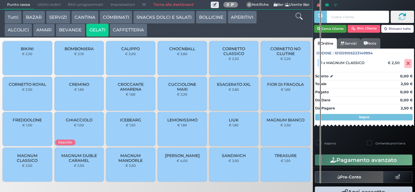
click at [331, 28] on button "Cerca Cliente" at bounding box center [331, 29] width 33 height 8
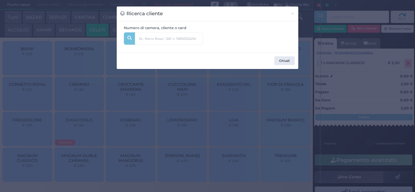
click at [154, 53] on div "Chiudi" at bounding box center [208, 60] width 182 height 17
click at [156, 33] on input "text" at bounding box center [169, 38] width 68 height 12
type input "caraviello"
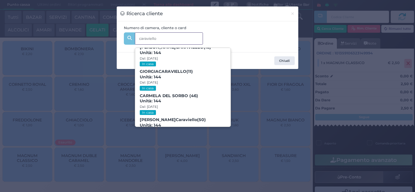
scroll to position [5, 0]
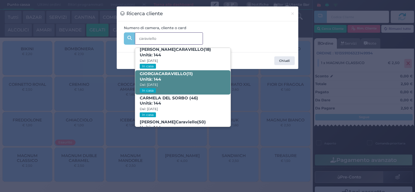
click at [180, 78] on span "[PERSON_NAME] (11) Unità: 144 Dal: [DATE] In casa" at bounding box center [182, 82] width 95 height 24
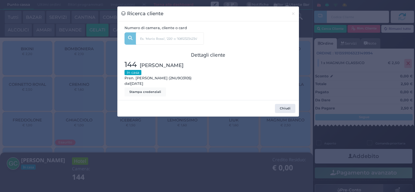
click at [155, 165] on div "Ricerca cliente × Numero di camera, cliente o card [PERSON_NAME] (18) Unità: 14…" at bounding box center [207, 96] width 415 height 192
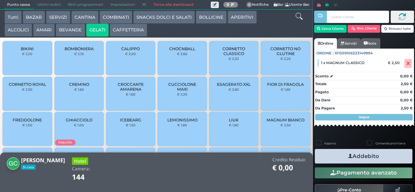
click at [349, 155] on icon "button" at bounding box center [351, 156] width 4 height 7
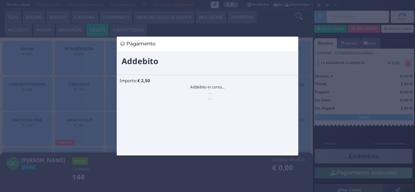
scroll to position [0, 0]
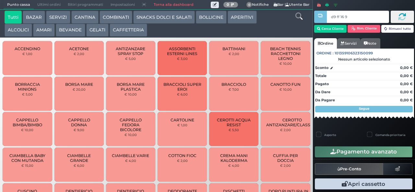
type input "d9 ff 16 94"
click at [43, 34] on button "AMARI" at bounding box center [44, 30] width 22 height 13
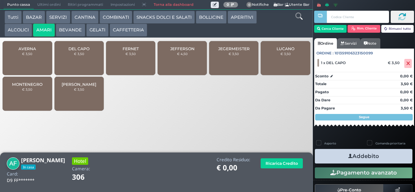
click at [79, 92] on small "€ 3,50" at bounding box center [79, 90] width 10 height 4
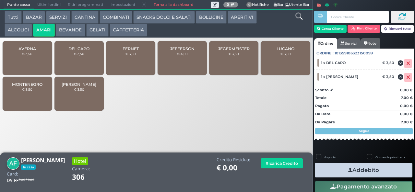
click at [242, 62] on div "JEGERMEISTER € 3,50" at bounding box center [233, 58] width 49 height 34
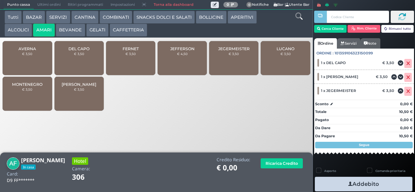
click at [125, 31] on button "CAFFETTERIA" at bounding box center [129, 30] width 38 height 13
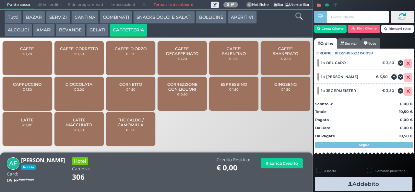
click at [237, 56] on span "CAFFE' SALENTINO" at bounding box center [234, 51] width 39 height 10
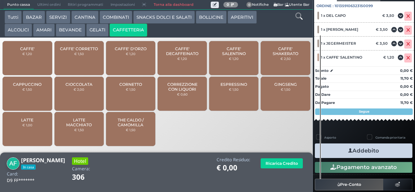
scroll to position [71, 0]
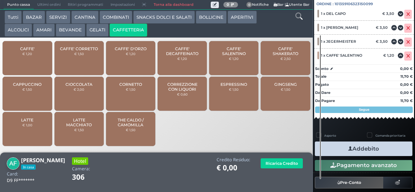
click at [358, 148] on button "Addebito" at bounding box center [364, 149] width 98 height 15
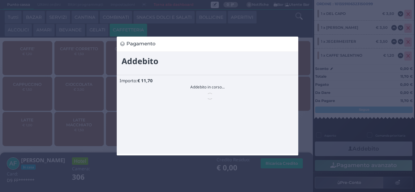
scroll to position [0, 0]
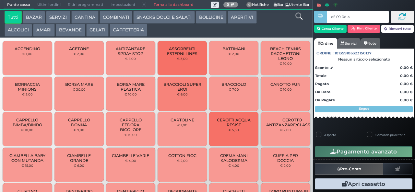
type input "e5 09 0d aa"
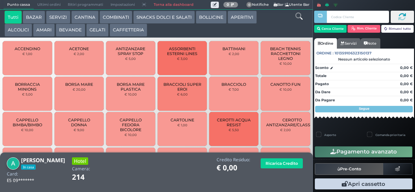
click at [113, 18] on button "COMBINATI" at bounding box center [116, 17] width 33 height 13
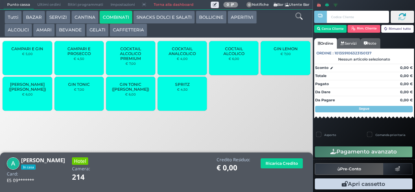
click at [74, 98] on div "GIN TONIC € 7,00" at bounding box center [79, 94] width 49 height 34
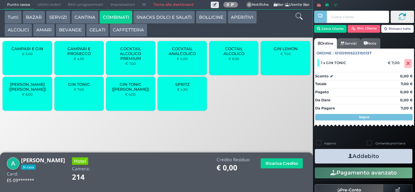
click at [179, 101] on div "SPRITZ € 4,50" at bounding box center [182, 94] width 49 height 34
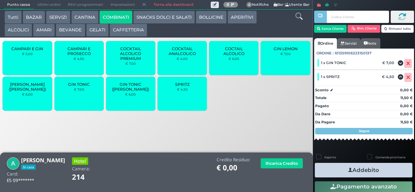
click at [349, 170] on icon "button" at bounding box center [351, 170] width 4 height 7
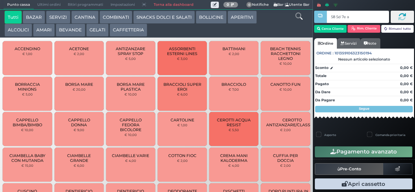
type input "58 5d 7e a0"
click at [0, 0] on div at bounding box center [0, 0] width 0 height 0
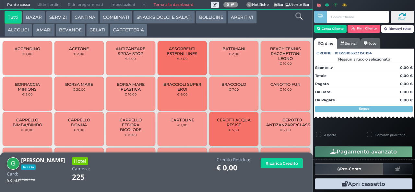
click at [101, 34] on button "GELATI" at bounding box center [97, 30] width 22 height 13
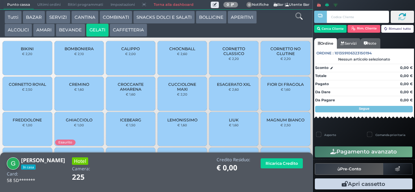
scroll to position [43, 0]
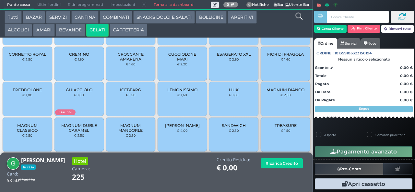
click at [269, 138] on div "TREASURE € 1,50" at bounding box center [285, 135] width 49 height 34
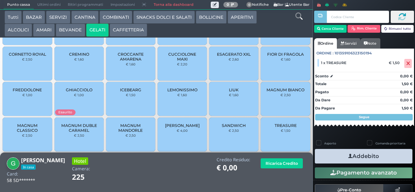
click at [360, 163] on button "Addebito" at bounding box center [364, 156] width 98 height 15
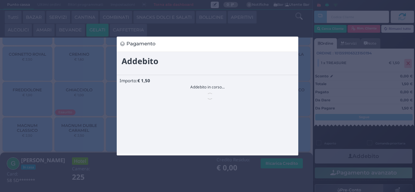
scroll to position [0, 0]
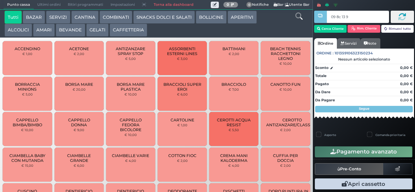
type input "09 8c 13 95"
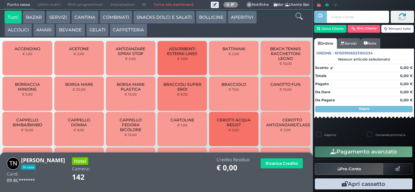
click at [109, 18] on button "COMBINATI" at bounding box center [116, 17] width 33 height 13
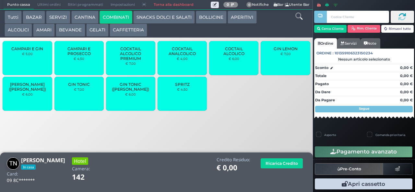
click at [281, 62] on div "GIN LEMON € 7,00" at bounding box center [285, 58] width 49 height 34
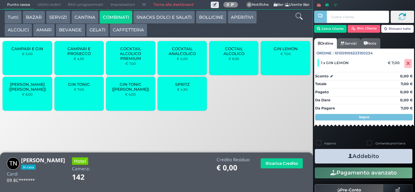
click at [73, 96] on div "GIN TONIC € 7,00" at bounding box center [79, 94] width 49 height 34
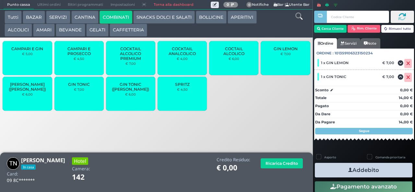
click at [340, 169] on button "Addebito" at bounding box center [364, 170] width 98 height 15
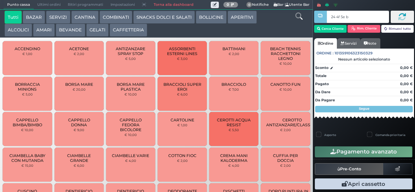
type input "24 4f 5e b0"
click at [96, 33] on button "GELATI" at bounding box center [97, 30] width 22 height 13
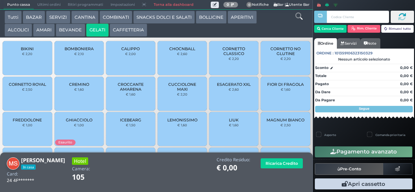
click at [234, 55] on span "CORNETTO CLASSICO" at bounding box center [234, 51] width 39 height 10
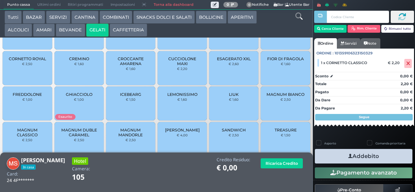
scroll to position [43, 0]
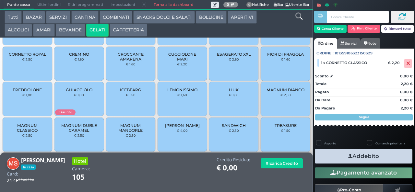
click at [281, 61] on small "€ 1,60" at bounding box center [286, 59] width 10 height 4
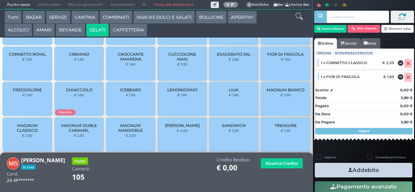
click at [349, 167] on icon "button" at bounding box center [351, 170] width 4 height 7
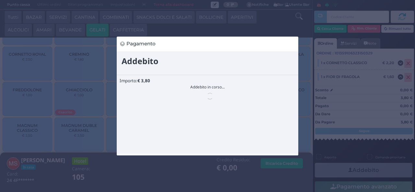
scroll to position [0, 0]
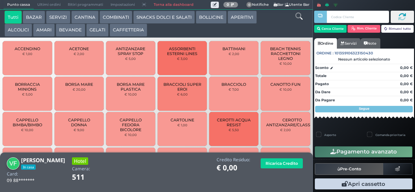
click at [43, 31] on button "AMARI" at bounding box center [44, 30] width 22 height 13
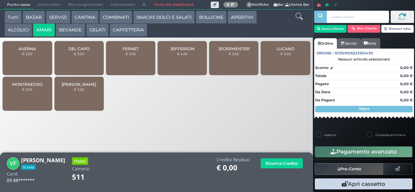
click at [126, 51] on span "FERNET" at bounding box center [131, 48] width 16 height 5
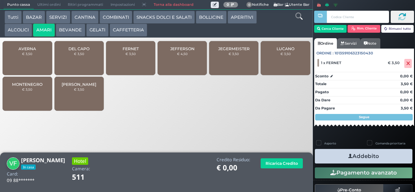
click at [24, 87] on span "MONTENEGRO" at bounding box center [27, 84] width 31 height 5
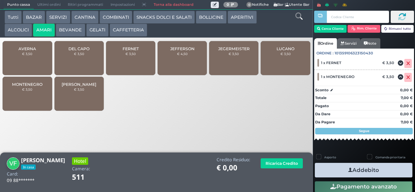
click at [349, 170] on icon "button" at bounding box center [351, 170] width 4 height 7
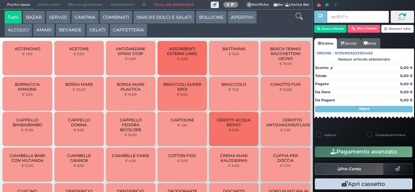
type input "cd f0 f7 c2"
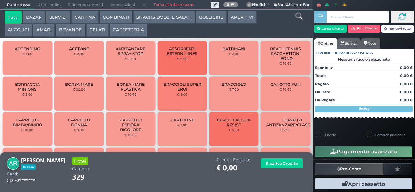
click at [95, 29] on button "GELATI" at bounding box center [97, 30] width 22 height 13
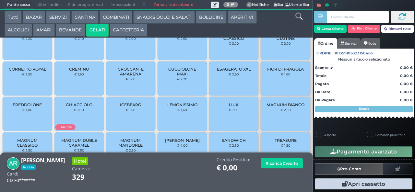
scroll to position [26, 0]
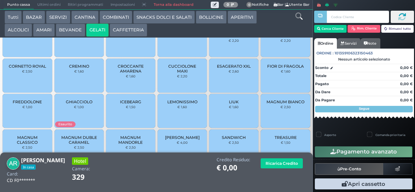
click at [280, 105] on span "MAGNUM BIANCO" at bounding box center [286, 102] width 38 height 5
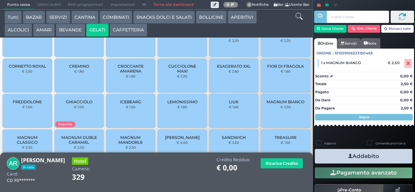
click at [339, 154] on button "Addebito" at bounding box center [364, 156] width 98 height 15
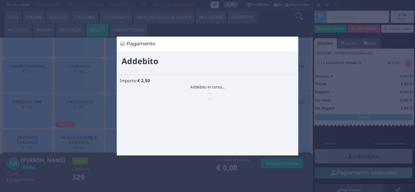
scroll to position [0, 0]
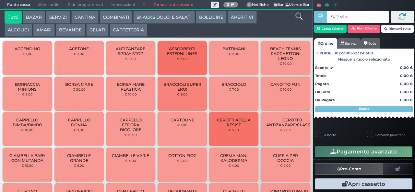
type input "54 1f a9 af"
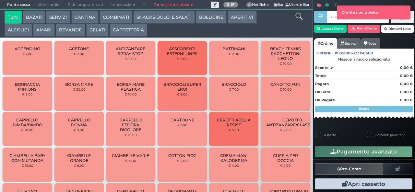
click at [321, 32] on div at bounding box center [320, 91] width 1 height 183
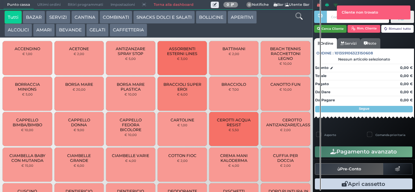
click at [331, 29] on button "Cerca Cliente" at bounding box center [331, 29] width 33 height 8
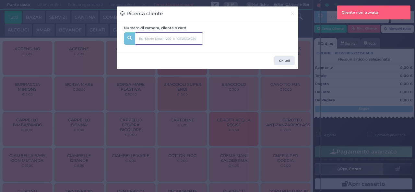
click at [156, 39] on input "text" at bounding box center [169, 38] width 68 height 12
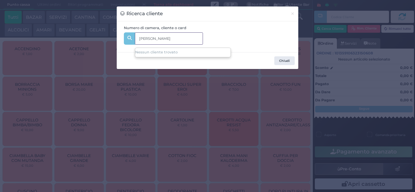
type input "guglielm"
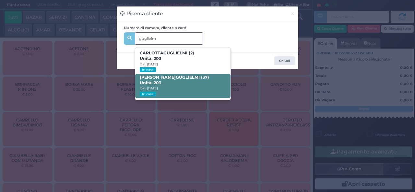
click at [199, 86] on span "VINCENZO GUGLIELM I (37) Unità: 203 Dal: 10/08/2025 In casa" at bounding box center [182, 86] width 95 height 24
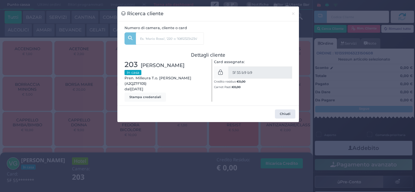
click at [147, 173] on div "Ricerca cliente × Numero di camera, cliente o card guglielm CARLOTTA GUGLIELM I…" at bounding box center [207, 96] width 415 height 192
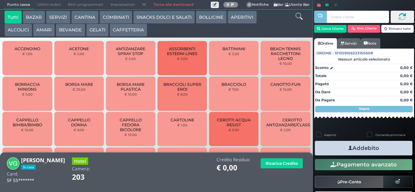
click at [349, 147] on icon "button" at bounding box center [351, 148] width 4 height 7
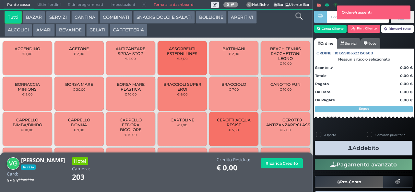
click at [42, 29] on button "AMARI" at bounding box center [44, 30] width 22 height 13
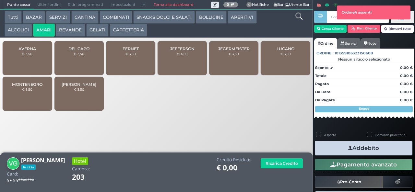
click at [185, 51] on span "JEFFERSON" at bounding box center [182, 48] width 24 height 5
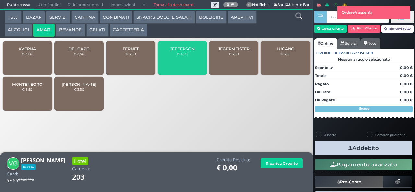
click at [188, 64] on div "JEFFERSON € 4,50" at bounding box center [182, 58] width 49 height 34
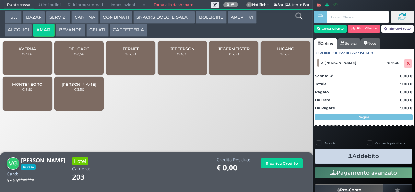
click at [349, 156] on icon "button" at bounding box center [351, 156] width 4 height 7
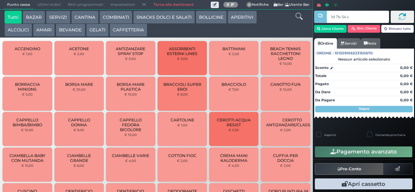
type input "1d 7b 54 c3"
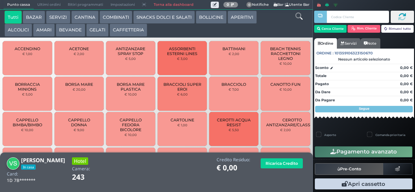
click at [113, 23] on button "COMBINATI" at bounding box center [116, 17] width 33 height 13
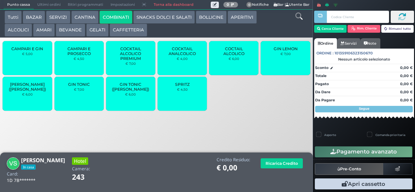
click at [178, 87] on span "SPRITZ" at bounding box center [182, 84] width 15 height 5
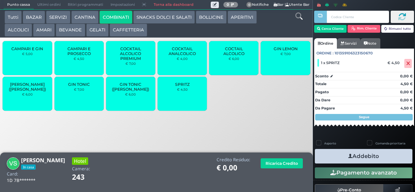
click at [339, 155] on button "Addebito" at bounding box center [364, 156] width 98 height 15
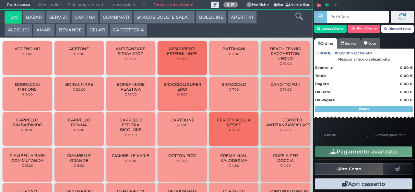
type input "7e fd 3e b9"
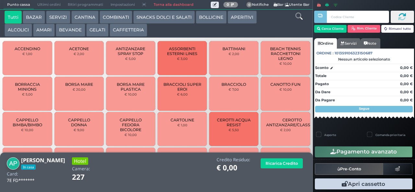
click at [109, 15] on button "COMBINATI" at bounding box center [116, 17] width 33 height 13
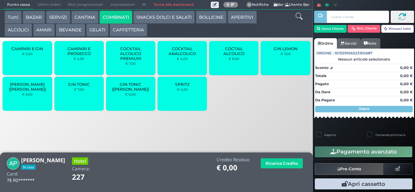
click at [227, 56] on span "COCTAIL ALCOLICO" at bounding box center [234, 51] width 39 height 10
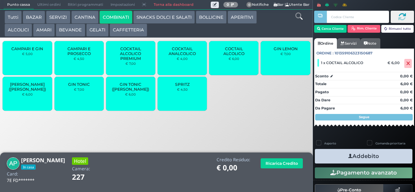
click at [226, 56] on span "COCTAIL ALCOLICO" at bounding box center [234, 51] width 39 height 10
click at [235, 56] on span "COCTAIL ALCOLICO" at bounding box center [234, 51] width 39 height 10
click at [330, 155] on button "Addebito" at bounding box center [364, 156] width 98 height 15
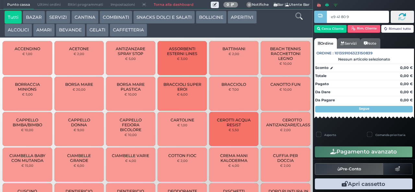
type input "e9 41 80 94"
click at [0, 0] on div at bounding box center [0, 0] width 0 height 0
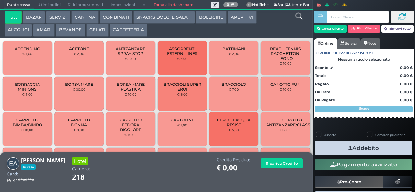
click at [116, 16] on button "COMBINATI" at bounding box center [116, 17] width 33 height 13
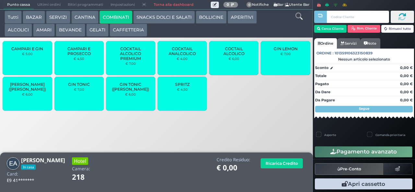
click at [183, 56] on span "COCKTAIL ANALCOLICO" at bounding box center [182, 51] width 39 height 10
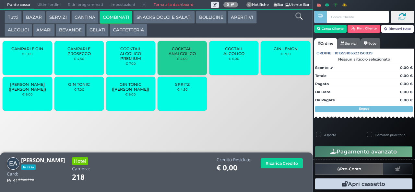
click at [177, 56] on span "COCKTAIL ANALCOLICO" at bounding box center [182, 51] width 39 height 10
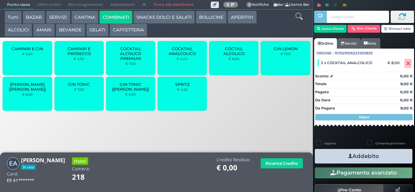
click at [349, 155] on icon "button" at bounding box center [351, 156] width 4 height 7
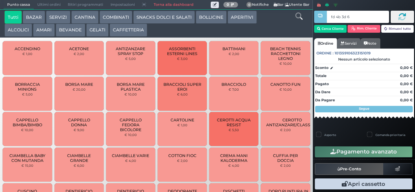
type input "fd 4b 3d 67"
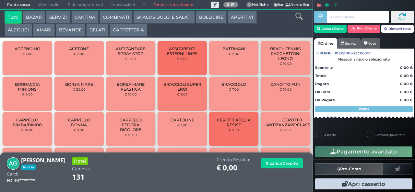
click at [147, 20] on button "SNACKS DOLCI E SALATI" at bounding box center [164, 17] width 62 height 13
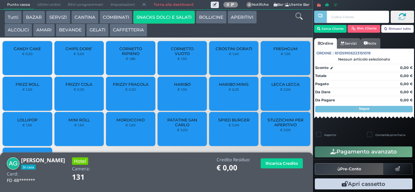
click at [177, 128] on span "PATATINE SAN CARLO" at bounding box center [182, 123] width 39 height 10
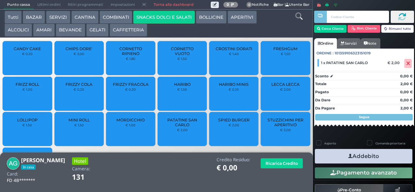
click at [334, 162] on button "Addebito" at bounding box center [364, 156] width 98 height 15
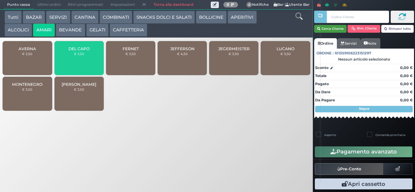
click at [338, 28] on button "Cerca Cliente" at bounding box center [331, 29] width 33 height 8
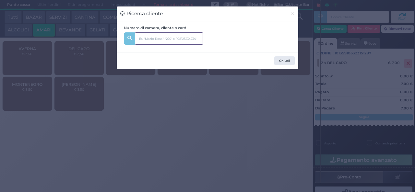
click at [158, 39] on input "text" at bounding box center [169, 38] width 68 height 12
type input "204"
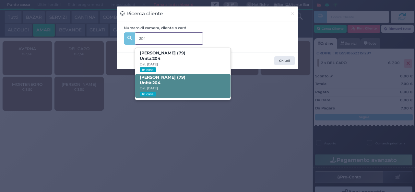
click at [192, 85] on span "Valerio Vittoni (79) Unità: 204 Dal: 03/08/2025 In casa" at bounding box center [182, 86] width 95 height 24
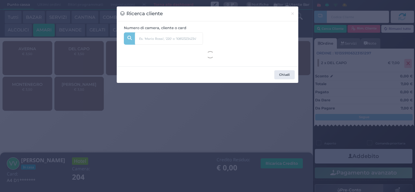
click at [147, 141] on div "Ricerca cliente × Numero di camera, cliente o card 204 Laura Gattavara (79) Uni…" at bounding box center [207, 96] width 415 height 192
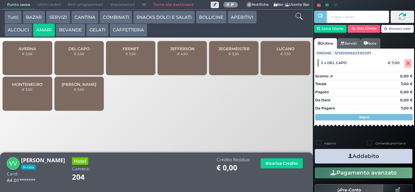
click at [333, 159] on button "Addebito" at bounding box center [364, 156] width 98 height 15
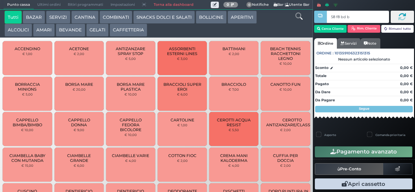
type input "58 f8 bd b9"
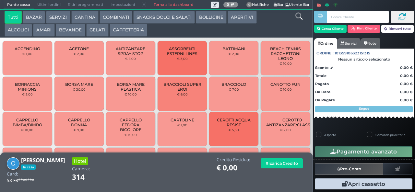
click at [229, 15] on button "APERITIVI" at bounding box center [242, 17] width 29 height 13
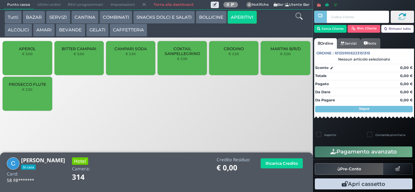
click at [24, 87] on span "PROSECCO FLUTE" at bounding box center [27, 84] width 37 height 5
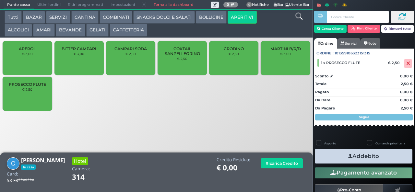
click at [333, 152] on button "Addebito" at bounding box center [364, 156] width 98 height 15
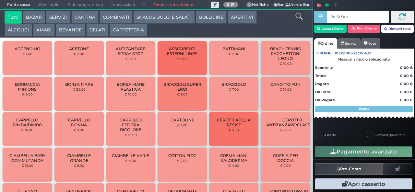
type input "2d 6f 5a c3"
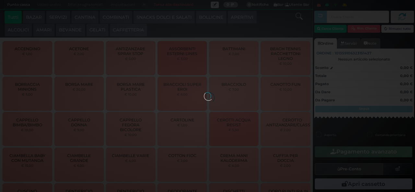
click at [204, 93] on div at bounding box center [207, 96] width 7 height 7
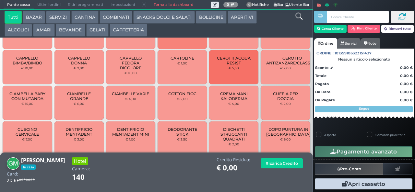
click at [161, 17] on button "SNACKS DOLCI E SALATI" at bounding box center [164, 17] width 62 height 13
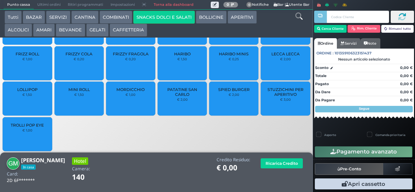
scroll to position [43, 0]
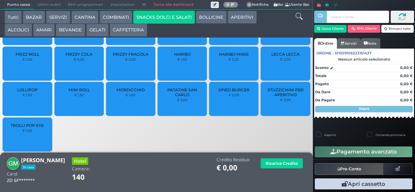
click at [176, 97] on span "PATATINE SAN CARLO" at bounding box center [182, 93] width 39 height 10
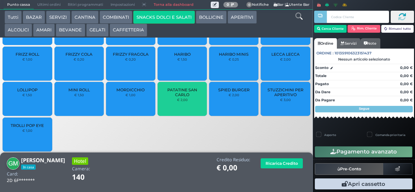
click at [175, 97] on span "PATATINE SAN CARLO" at bounding box center [182, 93] width 39 height 10
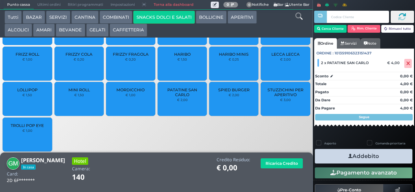
click at [360, 153] on button "Addebito" at bounding box center [364, 156] width 98 height 15
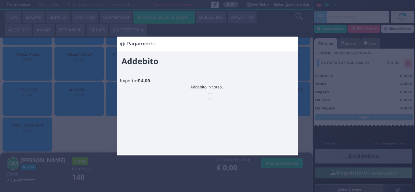
scroll to position [0, 0]
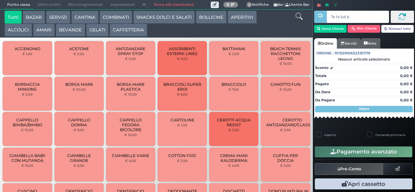
type input "7e fa bd b9"
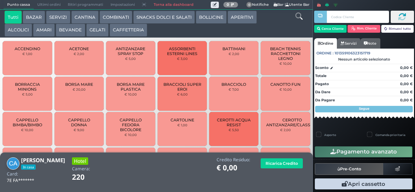
click at [106, 18] on button "COMBINATI" at bounding box center [116, 17] width 33 height 13
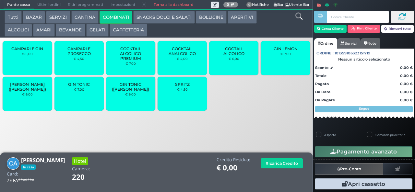
click at [76, 92] on small "€ 7,00" at bounding box center [79, 90] width 10 height 4
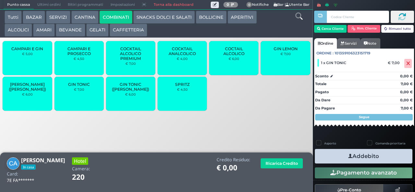
click at [75, 87] on span "GIN TONIC" at bounding box center [79, 84] width 22 height 5
click at [336, 155] on button "Addebito" at bounding box center [364, 156] width 98 height 15
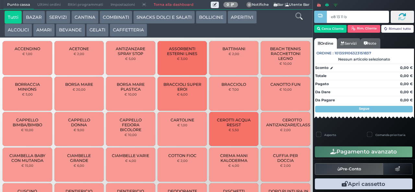
type input "e8 13 11 b9"
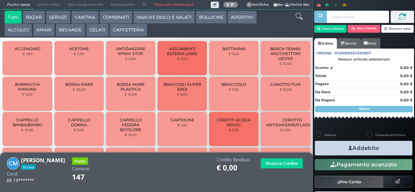
click at [71, 30] on button "BEVANDE" at bounding box center [70, 30] width 29 height 13
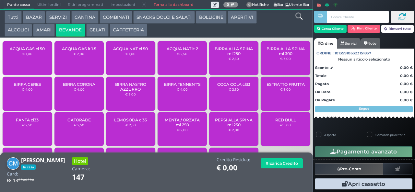
click at [25, 69] on div "ACQUA GAS cl 50 € 1,00" at bounding box center [27, 58] width 49 height 34
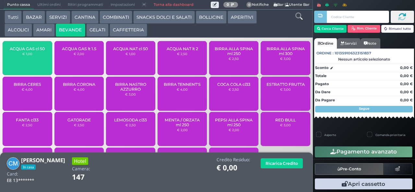
click at [114, 63] on div "ACQUA NAT cl 50 € 1,00" at bounding box center [130, 58] width 49 height 34
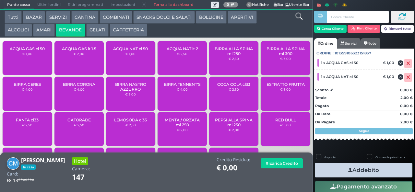
click at [336, 170] on button "Addebito" at bounding box center [364, 170] width 98 height 15
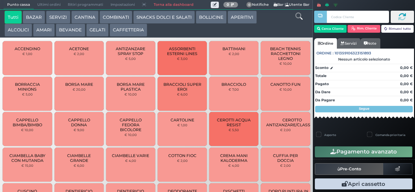
click at [117, 17] on button "COMBINATI" at bounding box center [116, 17] width 33 height 13
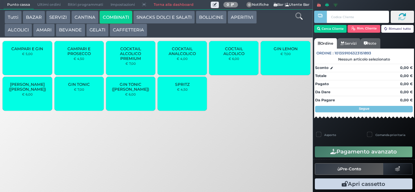
click at [134, 92] on span "GIN TONIC ([PERSON_NAME])" at bounding box center [131, 87] width 39 height 10
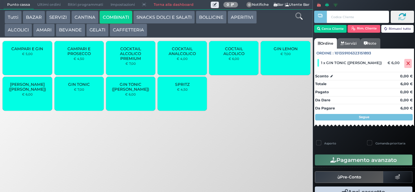
click at [135, 91] on span "GIN TONIC ([PERSON_NAME])" at bounding box center [131, 87] width 39 height 10
click at [134, 90] on span "GIN TONIC ([PERSON_NAME])" at bounding box center [131, 87] width 39 height 10
click at [136, 90] on span "GIN TONIC ([PERSON_NAME])" at bounding box center [131, 87] width 39 height 10
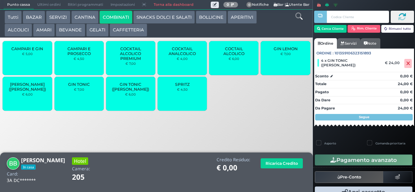
click at [363, 161] on button "Pagamento avanzato" at bounding box center [364, 160] width 98 height 11
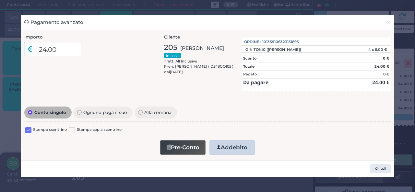
click at [237, 149] on button "Addebito" at bounding box center [232, 148] width 45 height 15
click at [380, 169] on button "Chiudi" at bounding box center [381, 169] width 20 height 9
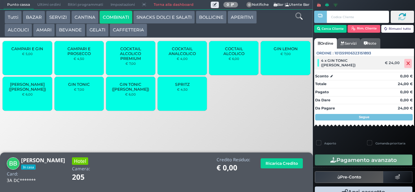
click at [407, 64] on icon at bounding box center [409, 64] width 4 height 0
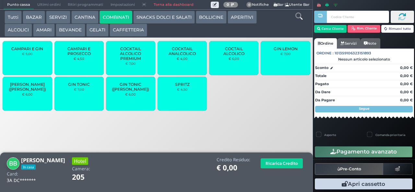
click at [78, 87] on span "GIN TONIC" at bounding box center [79, 84] width 22 height 5
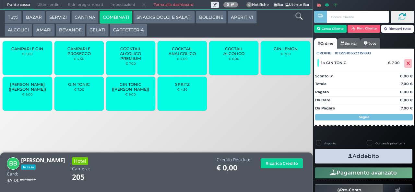
click at [79, 87] on span "GIN TONIC" at bounding box center [79, 84] width 22 height 5
click at [81, 87] on span "GIN TONIC" at bounding box center [79, 84] width 22 height 5
click at [84, 87] on span "GIN TONIC" at bounding box center [79, 84] width 22 height 5
click at [369, 156] on button "Addebito" at bounding box center [364, 156] width 98 height 15
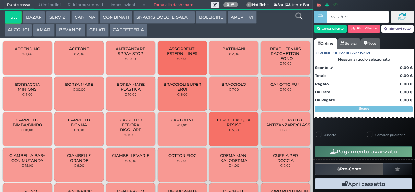
type input "59 17 f8 95"
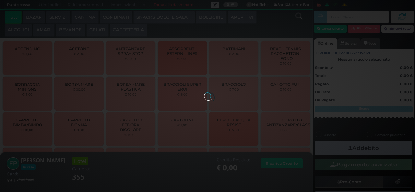
click at [153, 18] on button "SNACKS DOLCI E SALATI" at bounding box center [164, 17] width 62 height 13
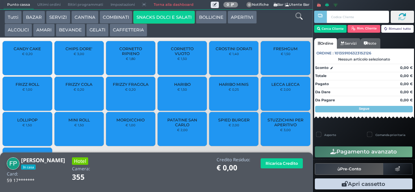
click at [221, 87] on span "HARIBO MINIS" at bounding box center [234, 84] width 30 height 5
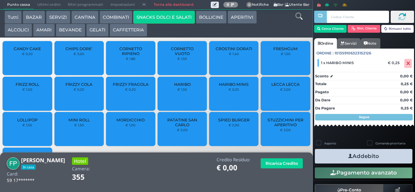
click at [226, 87] on span "HARIBO MINIS" at bounding box center [234, 84] width 30 height 5
click at [116, 87] on span "FRIZZY FRAGOLA" at bounding box center [131, 84] width 36 height 5
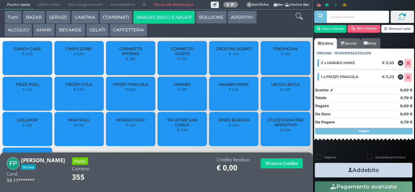
click at [124, 87] on span "FRIZZY FRAGOLA" at bounding box center [131, 84] width 36 height 5
click at [335, 170] on button "Addebito" at bounding box center [364, 170] width 98 height 15
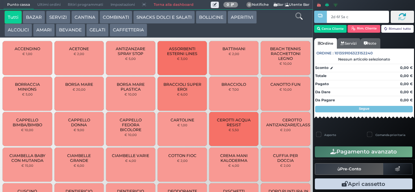
type input "2d 6f 5a c3"
click at [0, 0] on div at bounding box center [0, 0] width 0 height 0
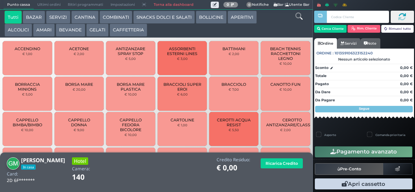
click at [168, 17] on button "SNACKS DOLCI E SALATI" at bounding box center [164, 17] width 62 height 13
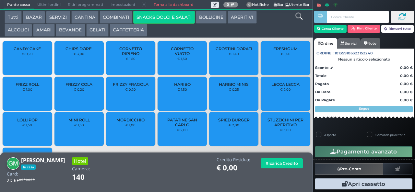
click at [192, 128] on span "PATATINE SAN CARLO" at bounding box center [182, 123] width 39 height 10
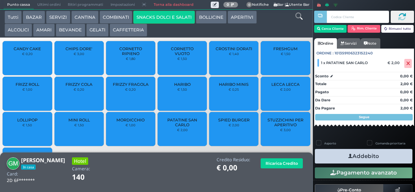
click at [349, 155] on icon "button" at bounding box center [351, 156] width 4 height 7
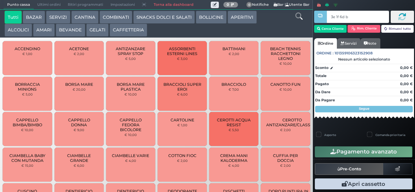
type input "3e 1f 6d b9"
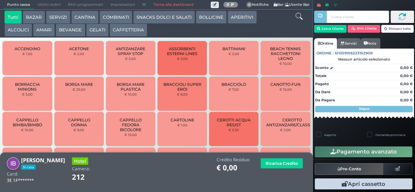
click at [117, 17] on button "COMBINATI" at bounding box center [116, 17] width 33 height 13
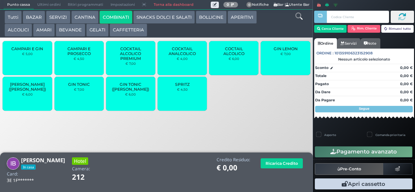
click at [77, 100] on div "GIN TONIC € 7,00" at bounding box center [79, 94] width 49 height 34
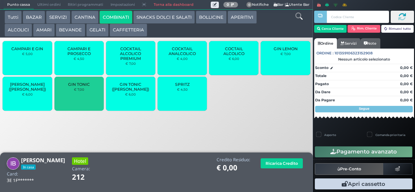
click at [74, 99] on div "GIN TONIC € 7,00" at bounding box center [79, 94] width 49 height 34
click at [76, 87] on span "GIN TONIC" at bounding box center [79, 84] width 22 height 5
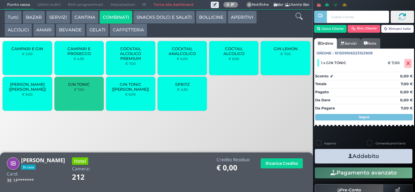
click at [79, 87] on span "GIN TONIC" at bounding box center [79, 84] width 22 height 5
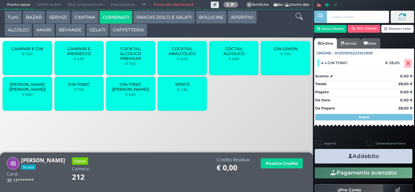
click at [334, 159] on button "Addebito" at bounding box center [364, 156] width 98 height 15
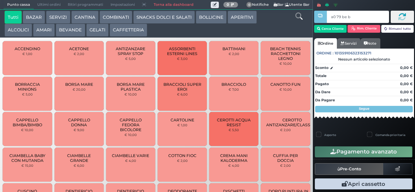
type input "a0 79 be b9"
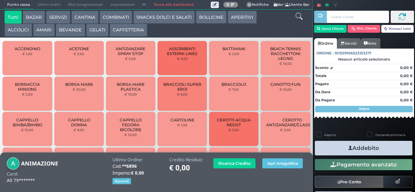
click at [100, 31] on button "GELATI" at bounding box center [97, 30] width 22 height 13
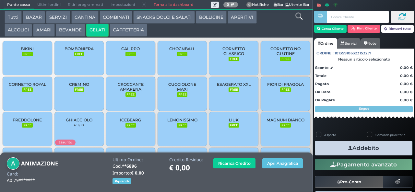
click at [66, 51] on span "BOMBONIERA" at bounding box center [79, 48] width 29 height 5
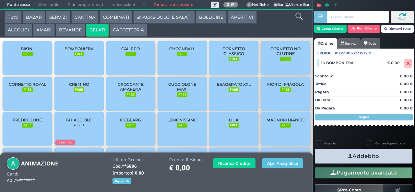
click at [336, 144] on label "Asporto" at bounding box center [331, 144] width 12 height 4
click at [331, 143] on label "Asporto" at bounding box center [331, 144] width 12 height 4
checkbox input "false"
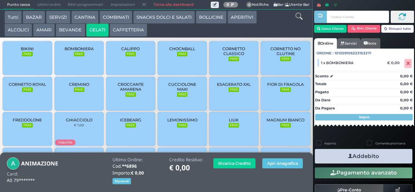
click at [328, 159] on button "Addebito" at bounding box center [364, 156] width 98 height 15
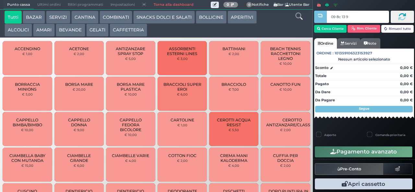
type input "09 8c 13 95"
click at [0, 0] on div at bounding box center [0, 0] width 0 height 0
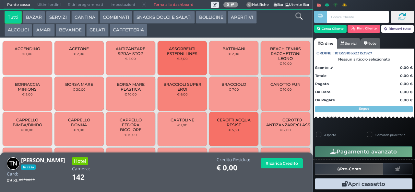
click at [48, 33] on button "AMARI" at bounding box center [44, 30] width 22 height 13
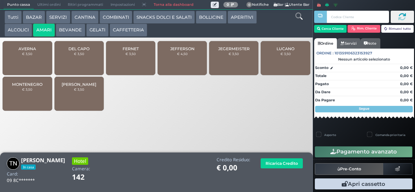
click at [33, 108] on div "MONTENEGRO € 3,50" at bounding box center [27, 94] width 49 height 34
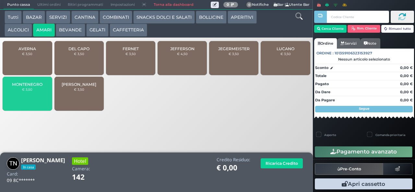
click at [33, 105] on div "MONTENEGRO € 3,50" at bounding box center [27, 94] width 49 height 34
click at [33, 101] on div "MONTENEGRO € 3,50" at bounding box center [27, 94] width 49 height 34
click at [35, 98] on div "MONTENEGRO € 3,50" at bounding box center [27, 94] width 49 height 34
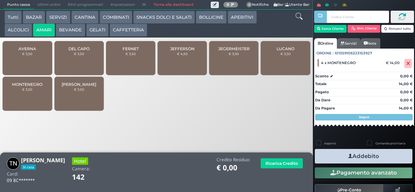
click at [340, 159] on button "Addebito" at bounding box center [364, 156] width 98 height 15
